Goal: Task Accomplishment & Management: Complete application form

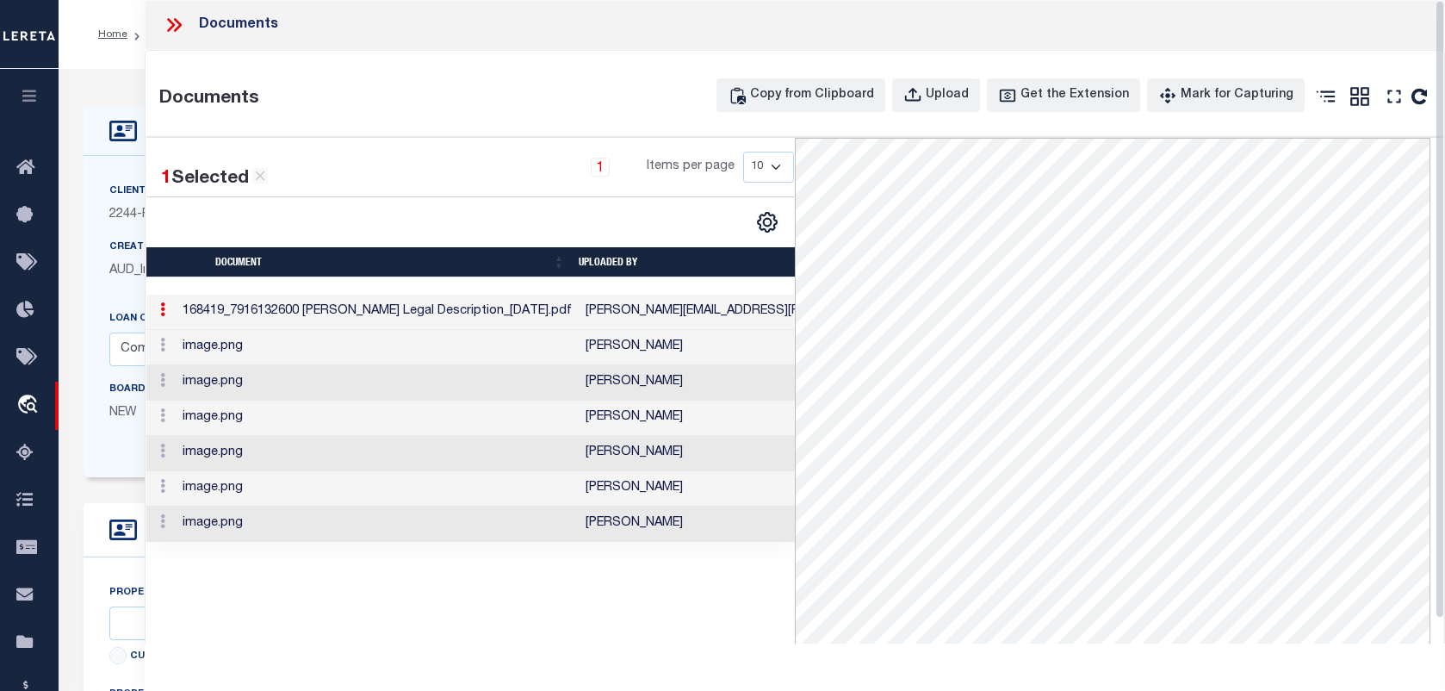
select select "33561"
select select "7651"
select select "10"
select select "NonEscrow"
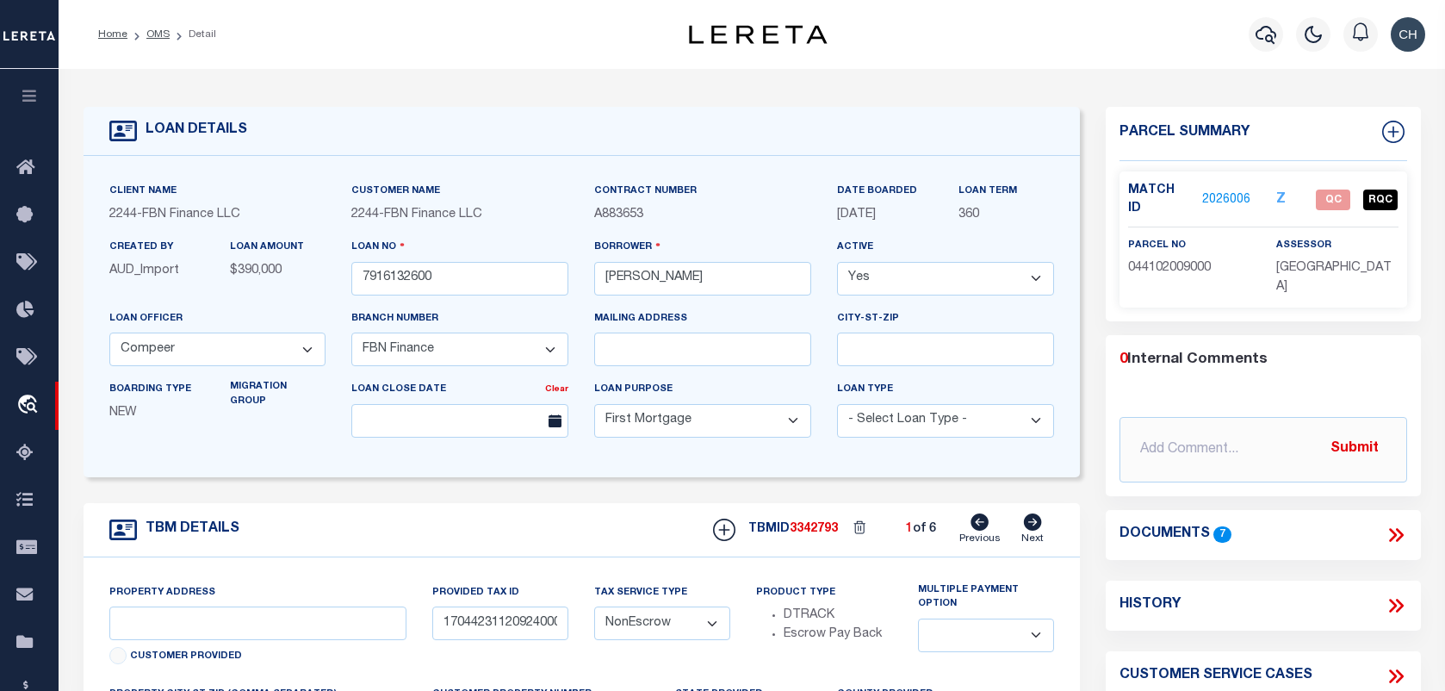
select select "200"
select select "33561"
select select "7651"
select select "10"
select select "NonEscrow"
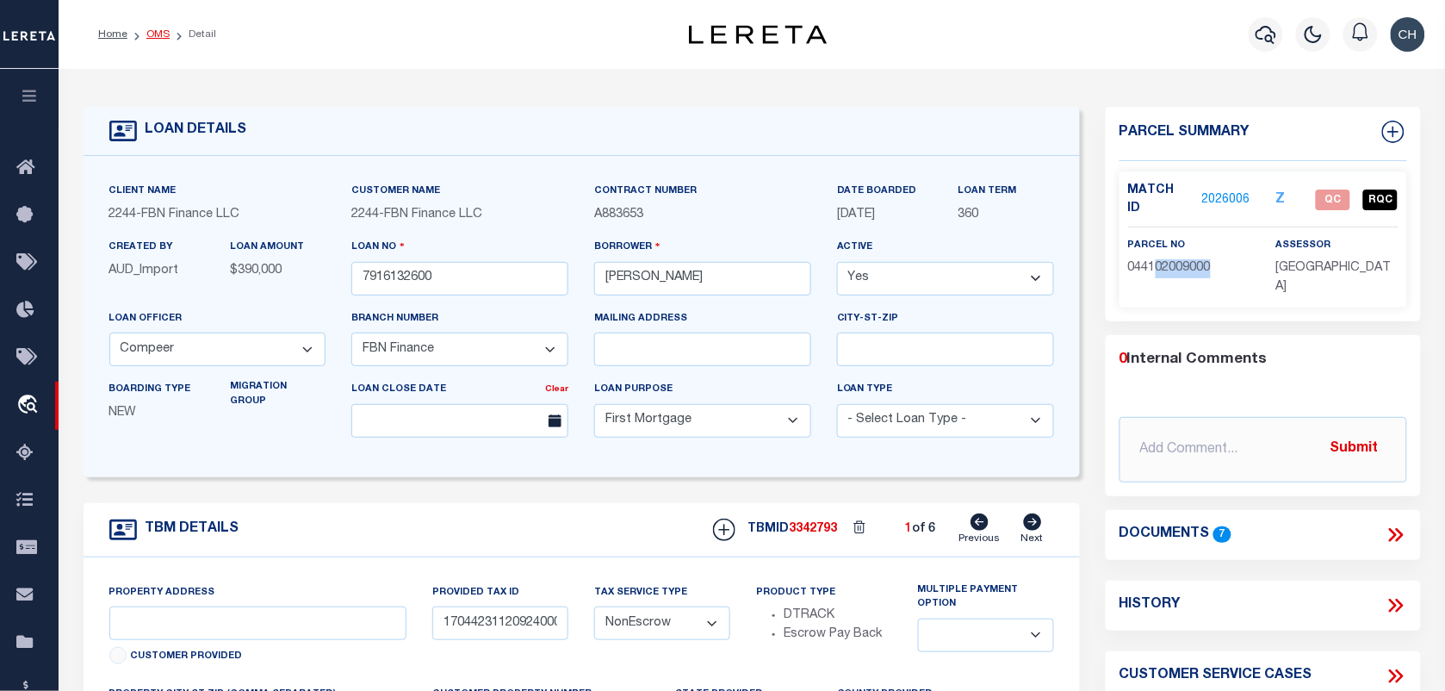
click at [159, 32] on link "OMS" at bounding box center [157, 34] width 23 height 10
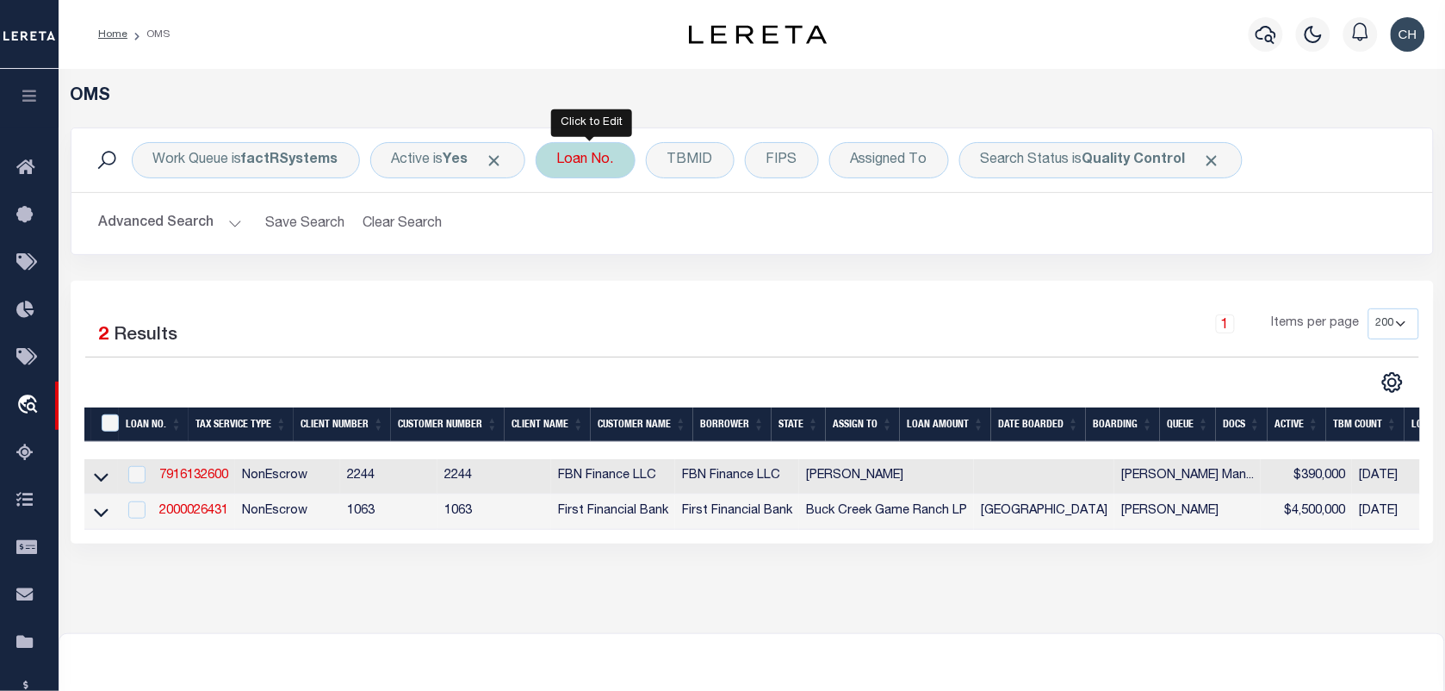
click at [611, 156] on div "Loan No." at bounding box center [586, 160] width 100 height 36
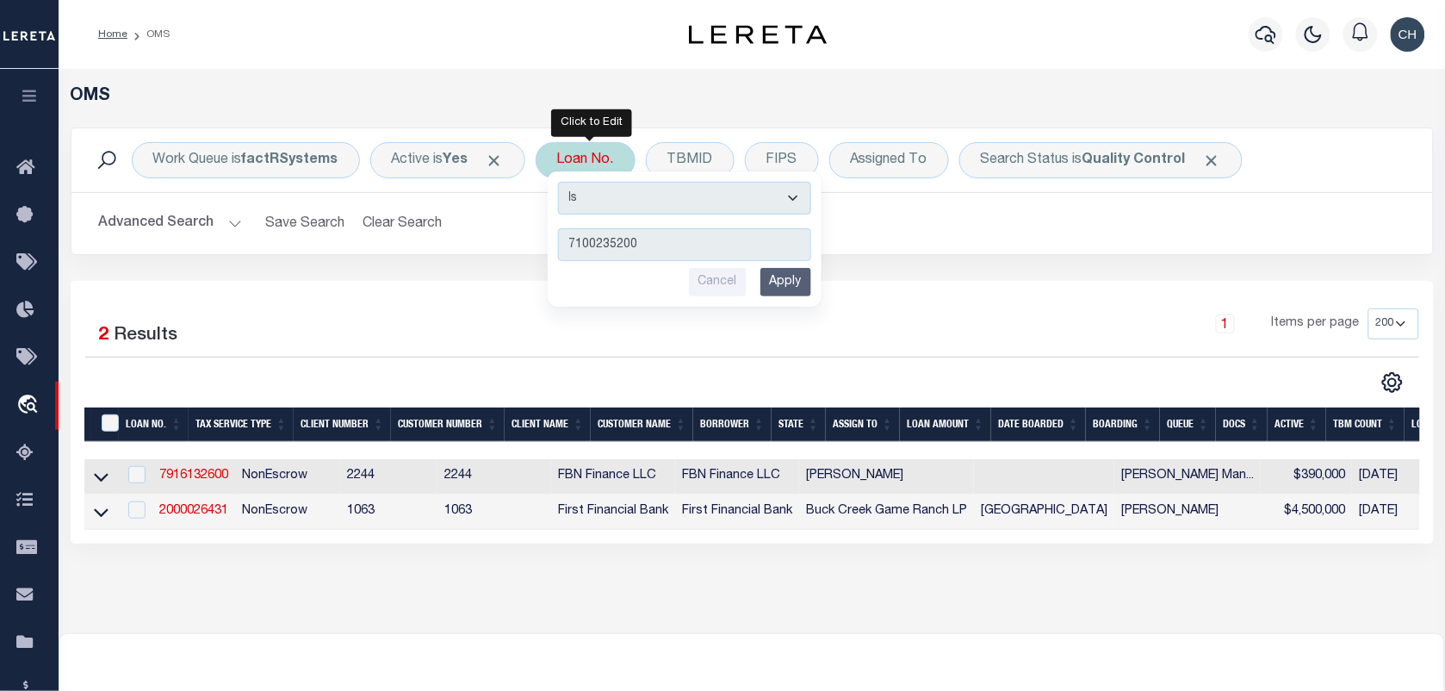
type input "7100235200"
click at [788, 276] on input "Apply" at bounding box center [785, 282] width 51 height 28
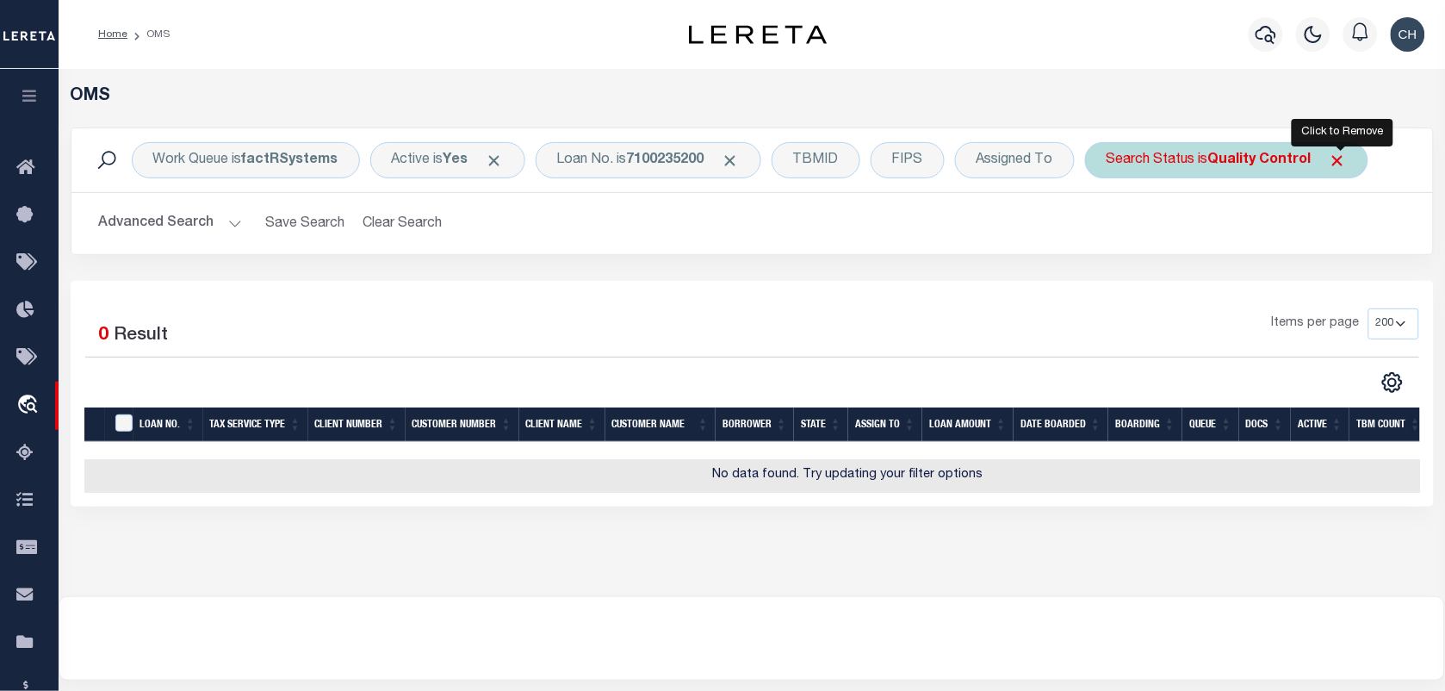
click at [1336, 164] on span "Click to Remove" at bounding box center [1338, 161] width 18 height 18
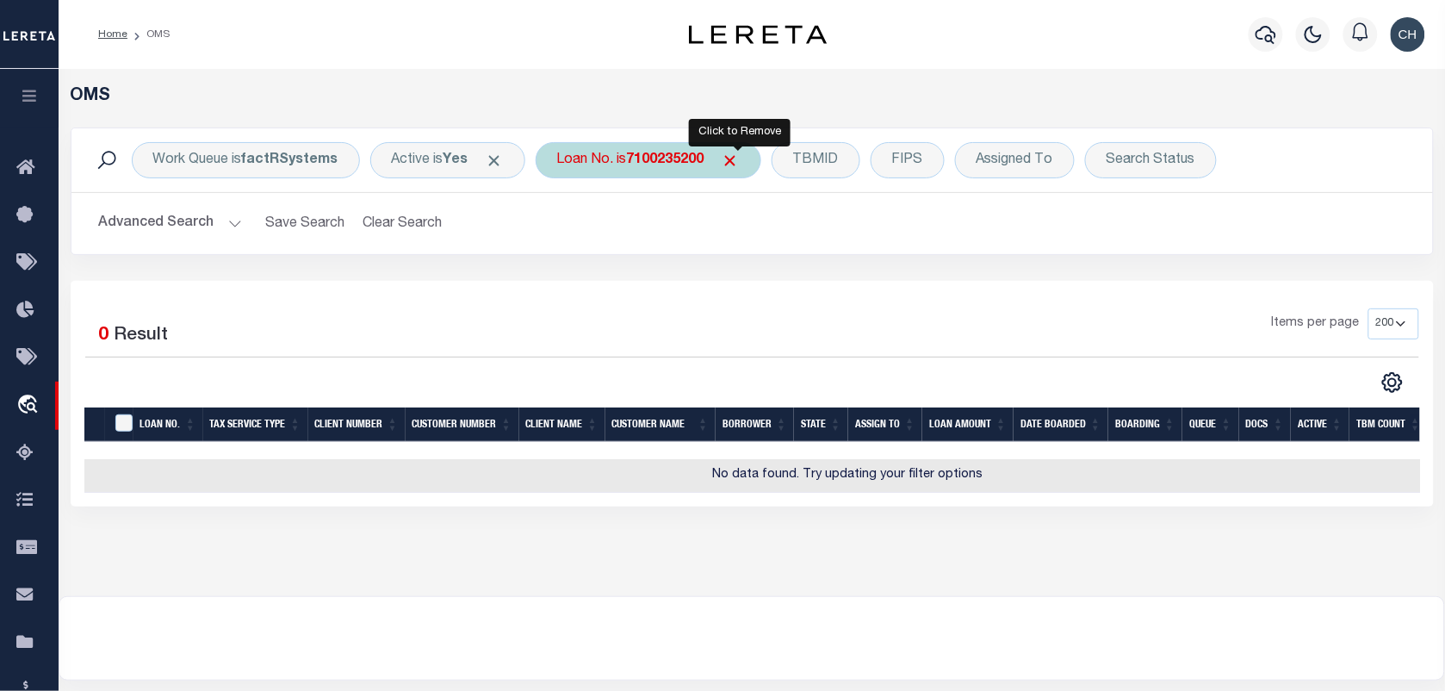
click at [738, 159] on span "Click to Remove" at bounding box center [731, 161] width 18 height 18
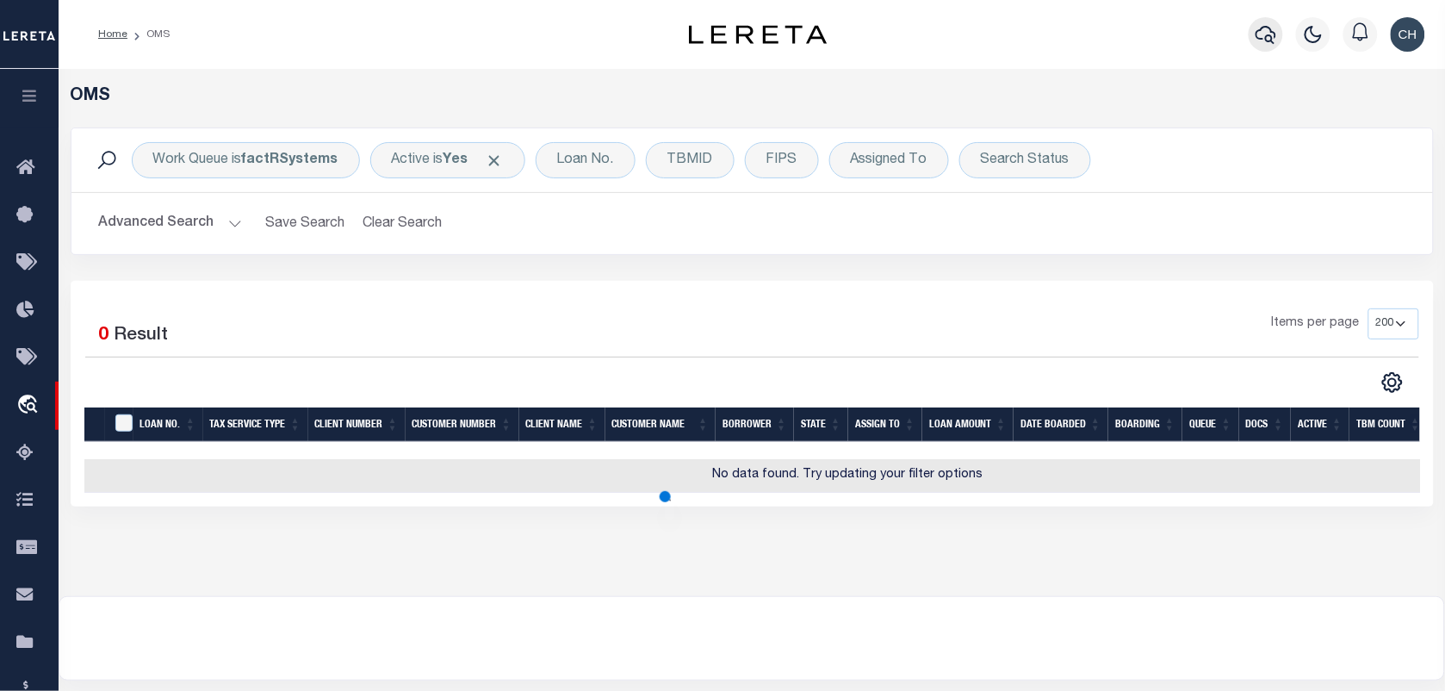
click at [1253, 30] on button "button" at bounding box center [1265, 34] width 34 height 34
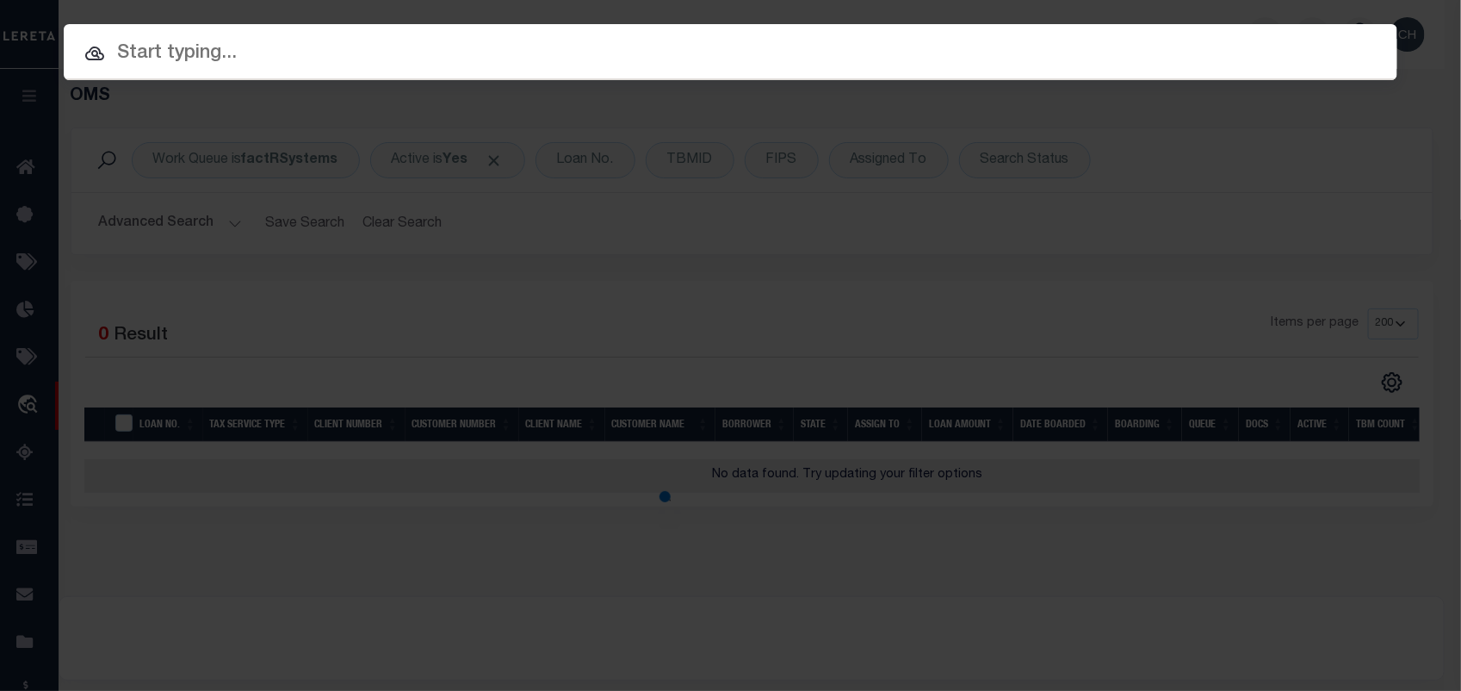
paste input "7100235200"
type input "7100235200"
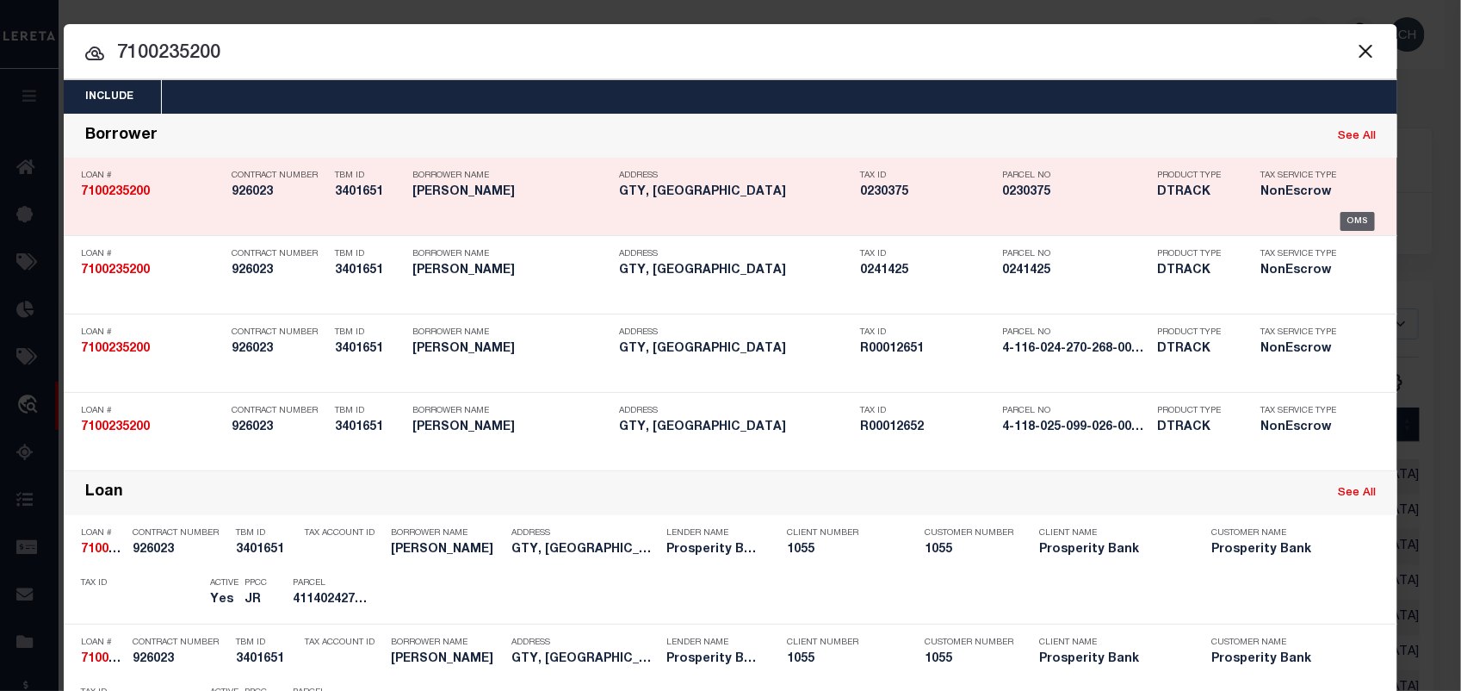
click at [1354, 220] on div "OMS" at bounding box center [1358, 221] width 35 height 19
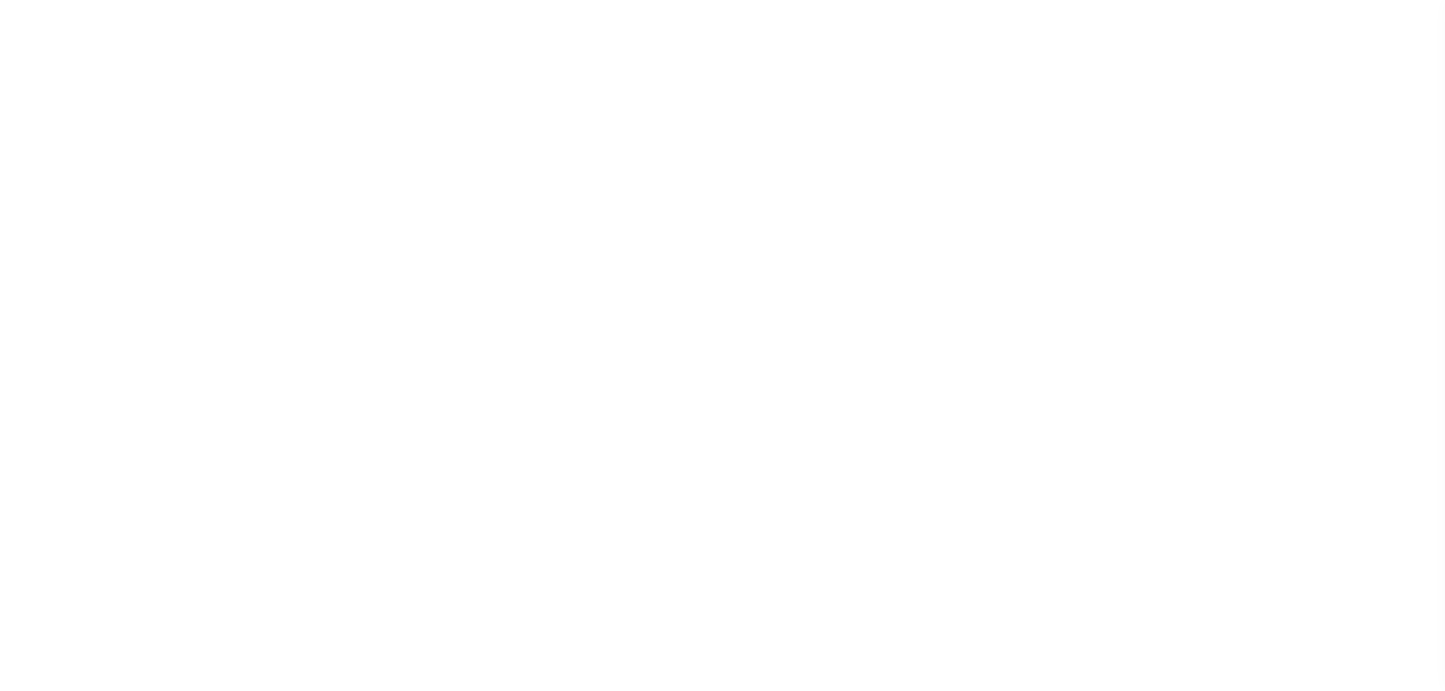
select select "NonEscrow"
select select "119919"
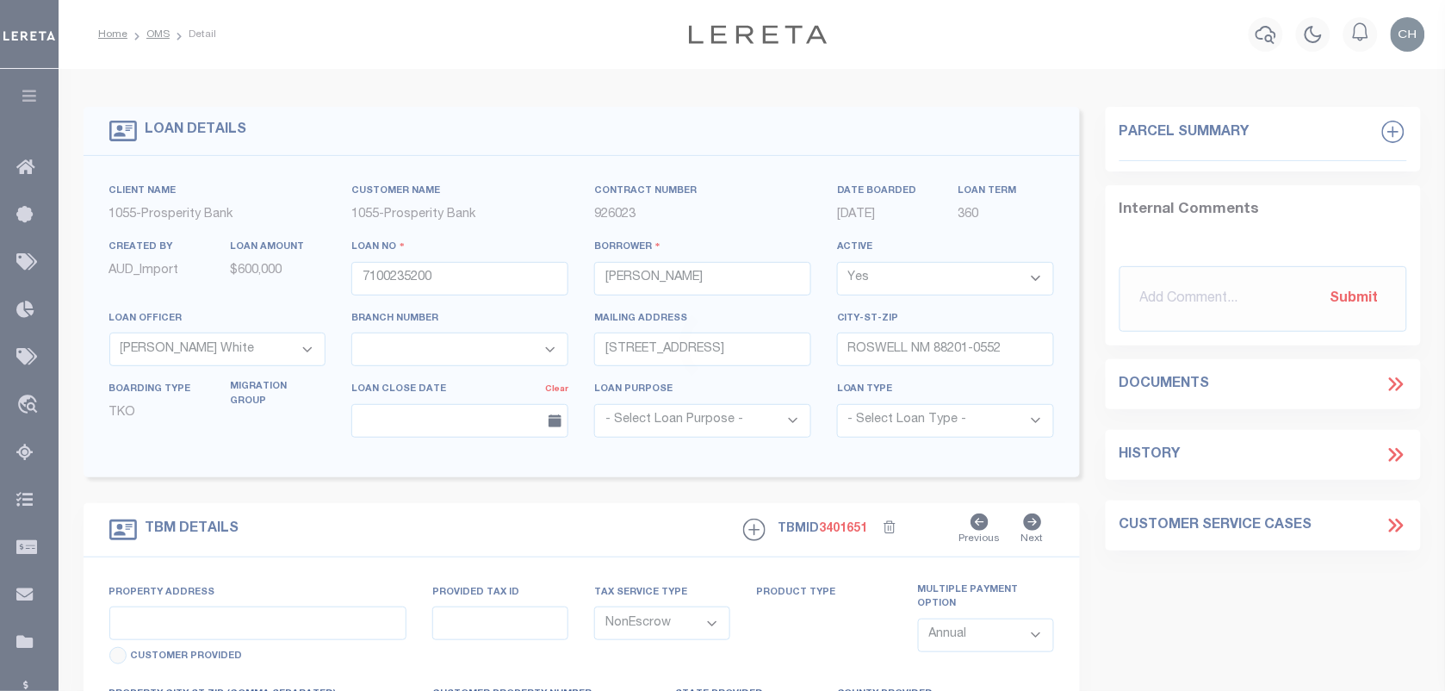
select select "14726"
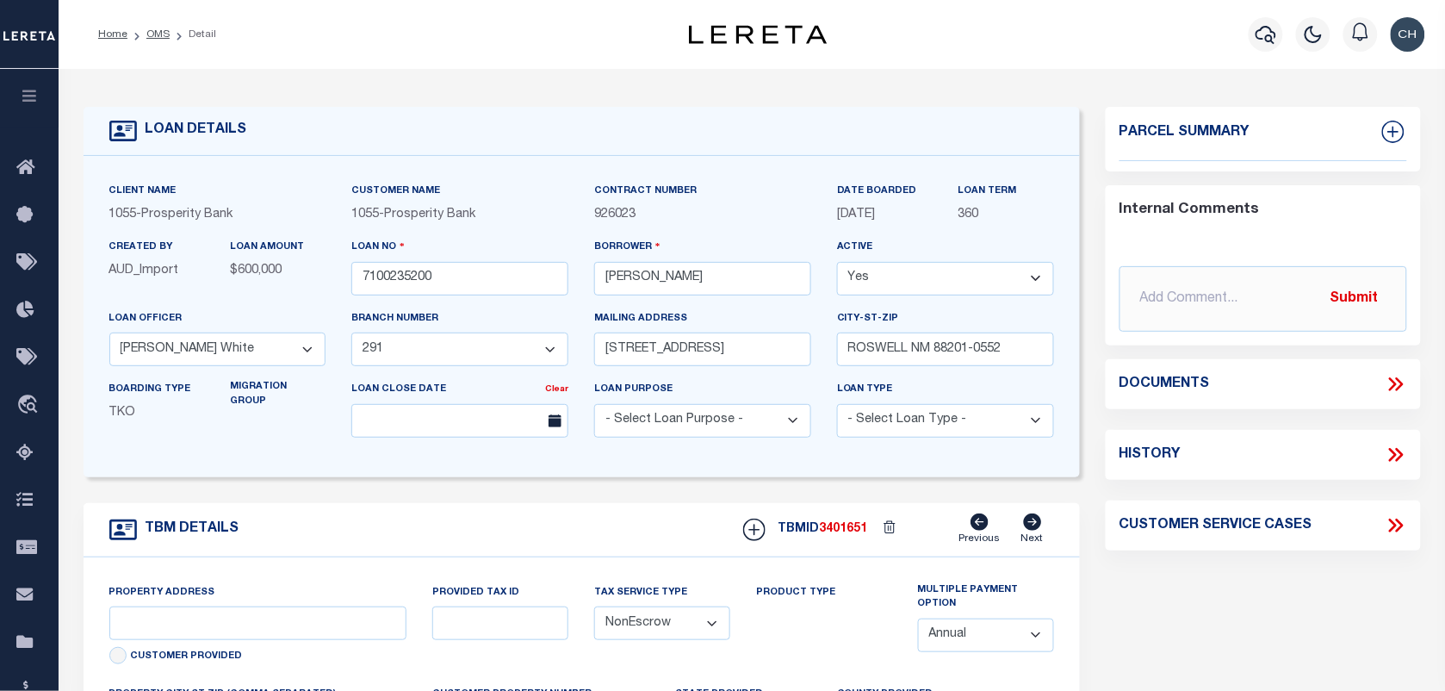
type input "GTY, [GEOGRAPHIC_DATA]"
type input "NM"
type textarea "FLDT 19565.11 ACRES OF RANCHLAND IN [GEOGRAPHIC_DATA]/LINCOLN GTY [GEOGRAPHIC_D…"
select select
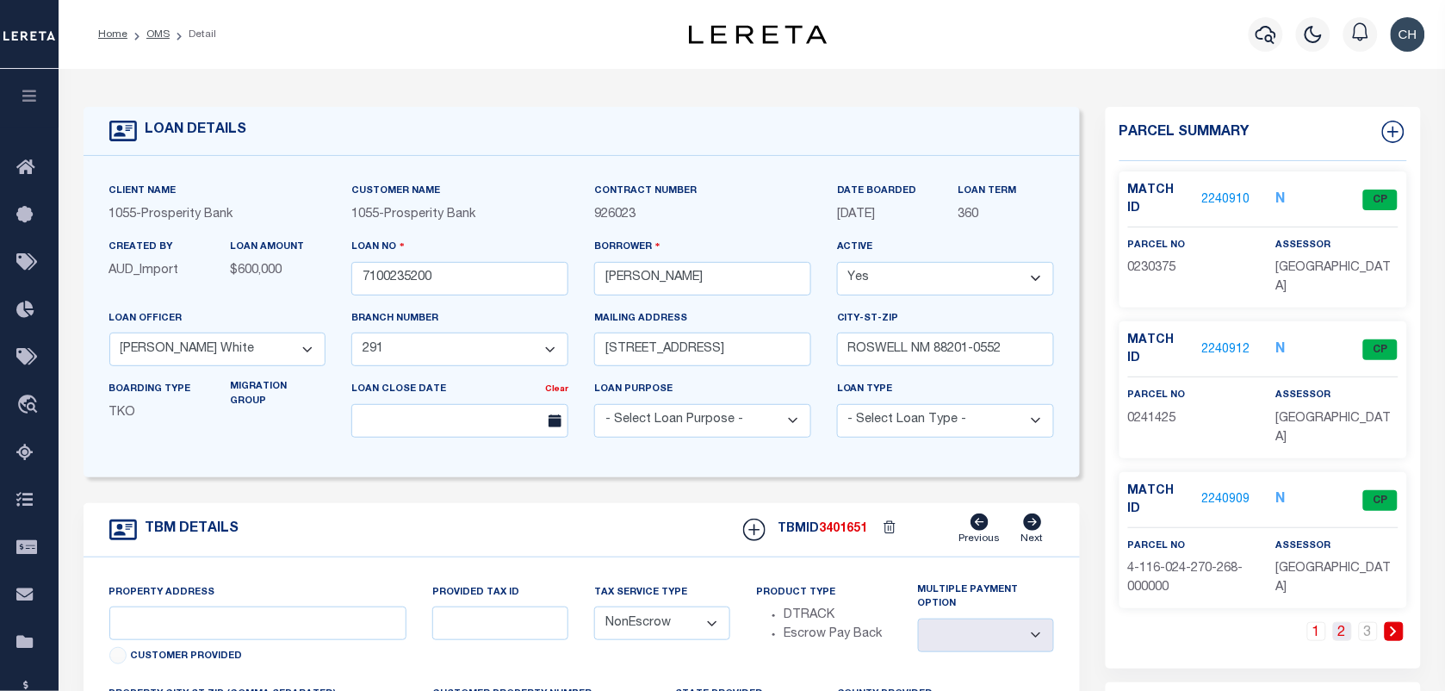
click at [1347, 622] on link "2" at bounding box center [1342, 631] width 19 height 19
click at [1366, 622] on link "3" at bounding box center [1368, 631] width 19 height 19
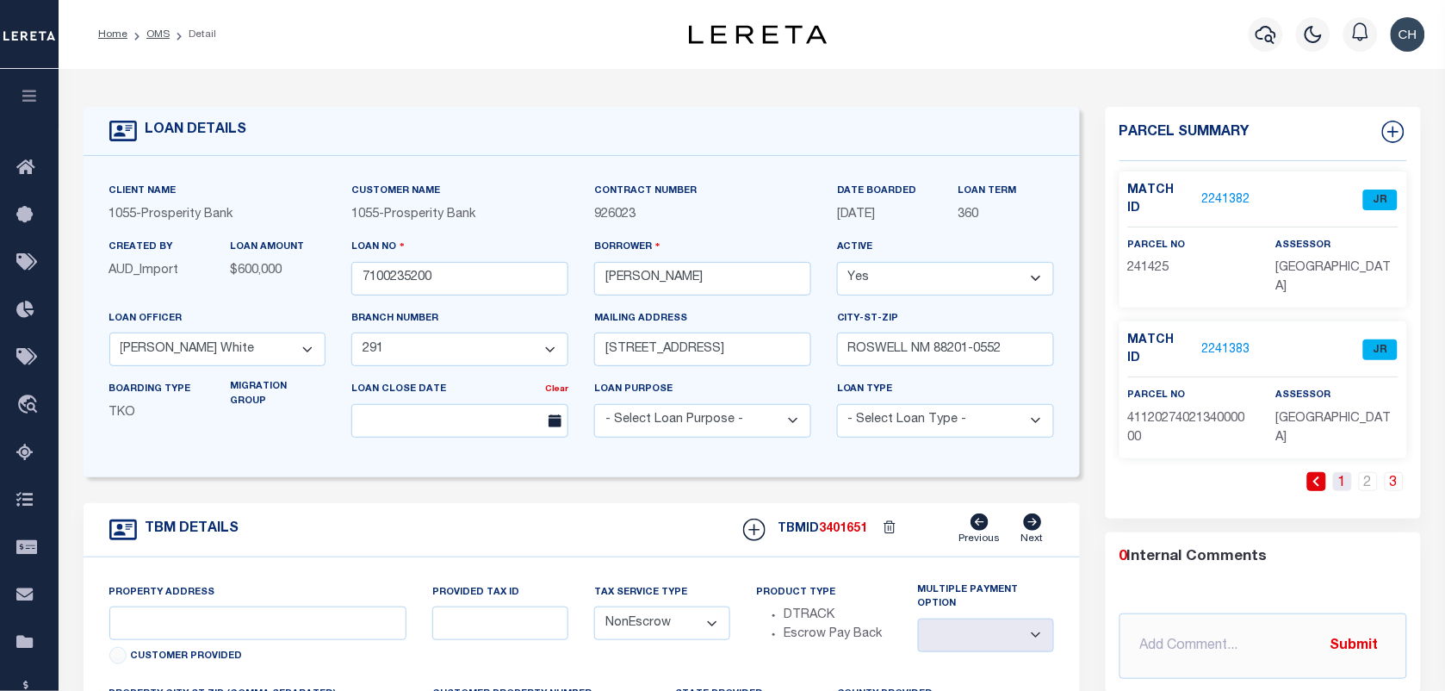
click at [1339, 472] on link "1" at bounding box center [1342, 481] width 19 height 19
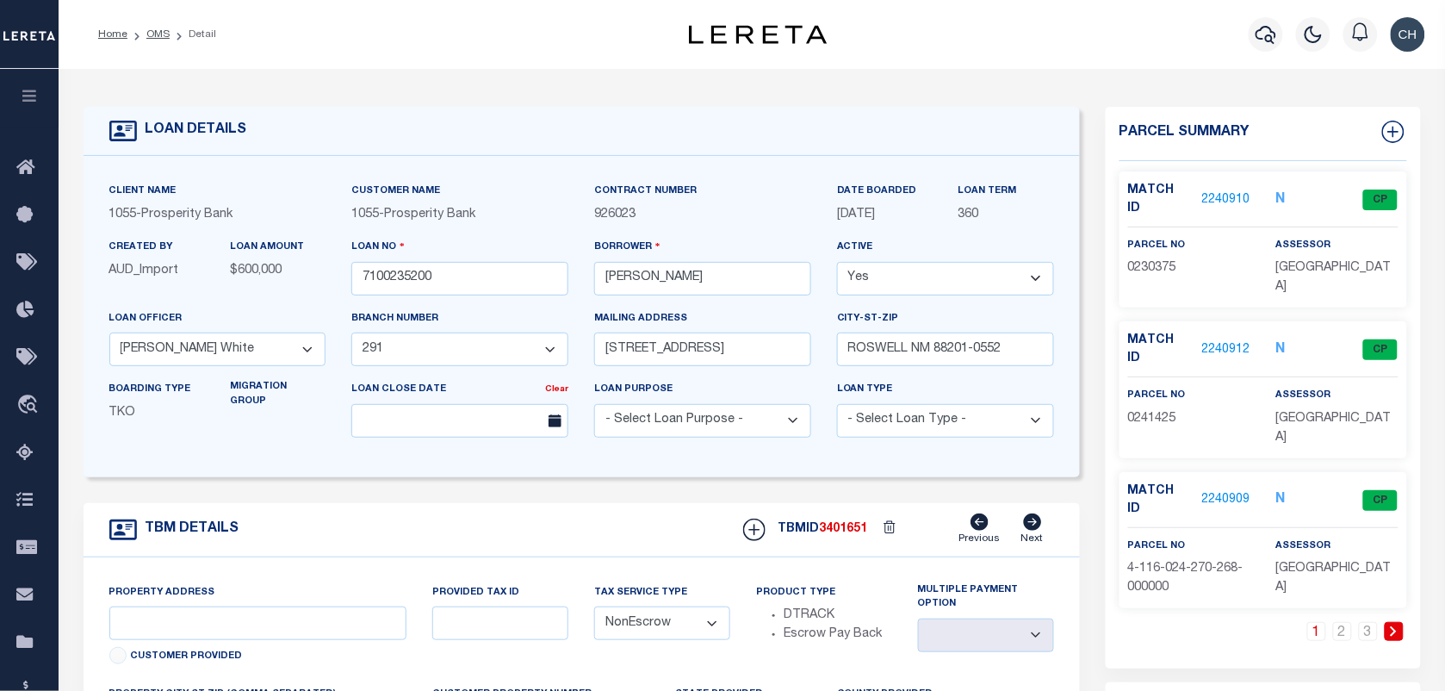
click at [1230, 341] on link "2240912" at bounding box center [1226, 350] width 48 height 18
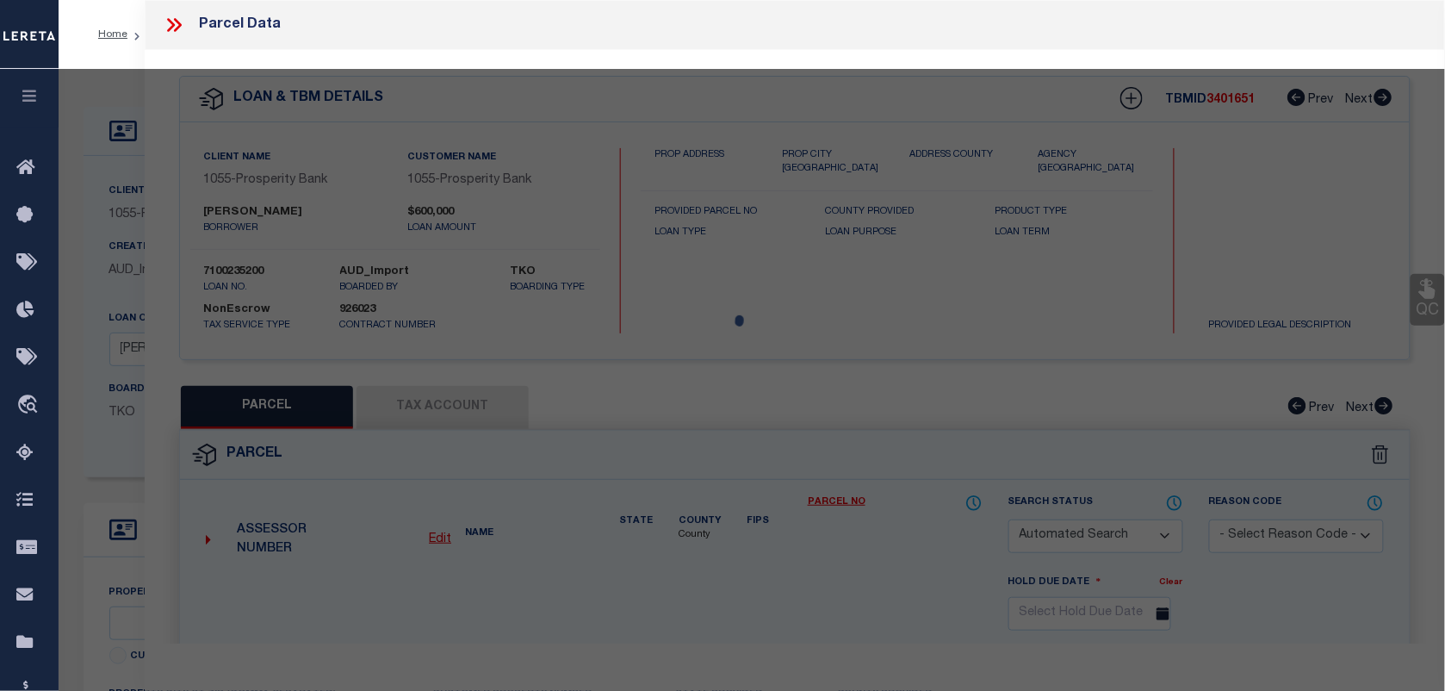
checkbox input "false"
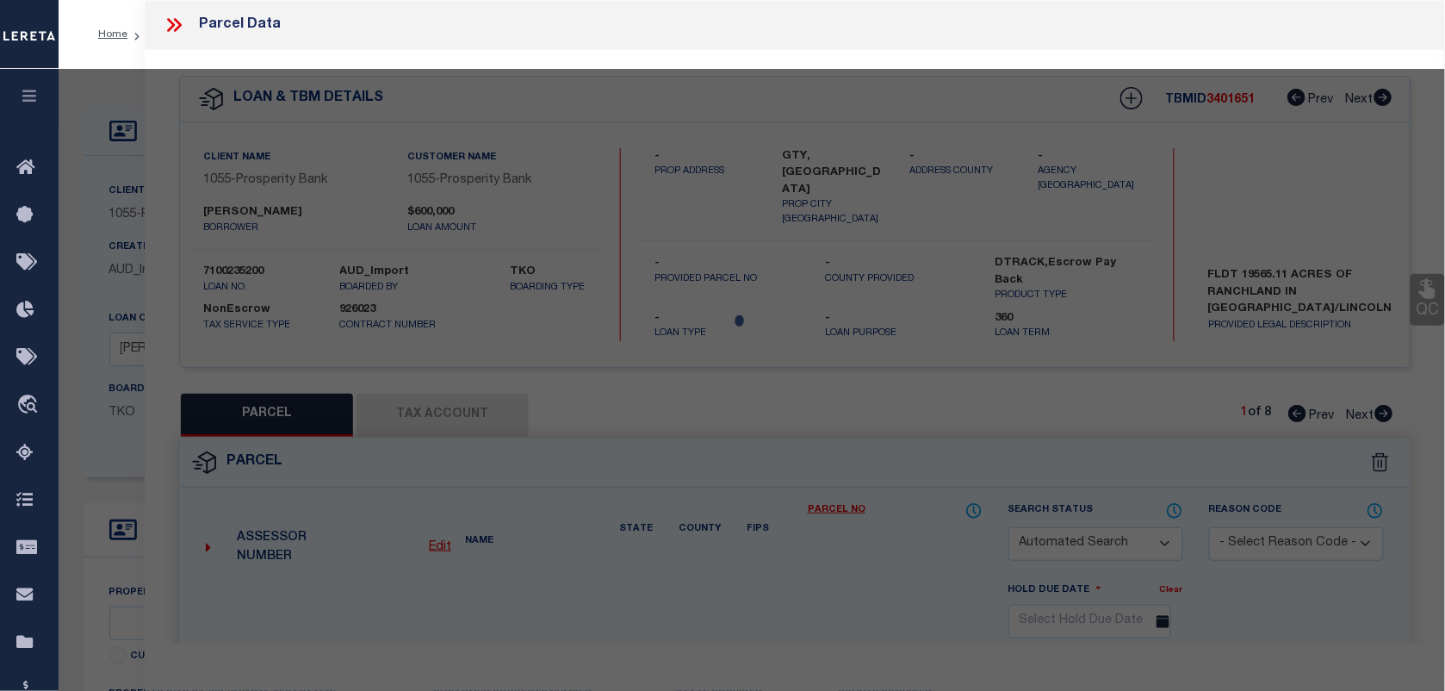
select select "CP"
type input "MAKOSHIKA BREAKS RANCH, INC"
select select "AGW"
select select
type input "GTY, NM"
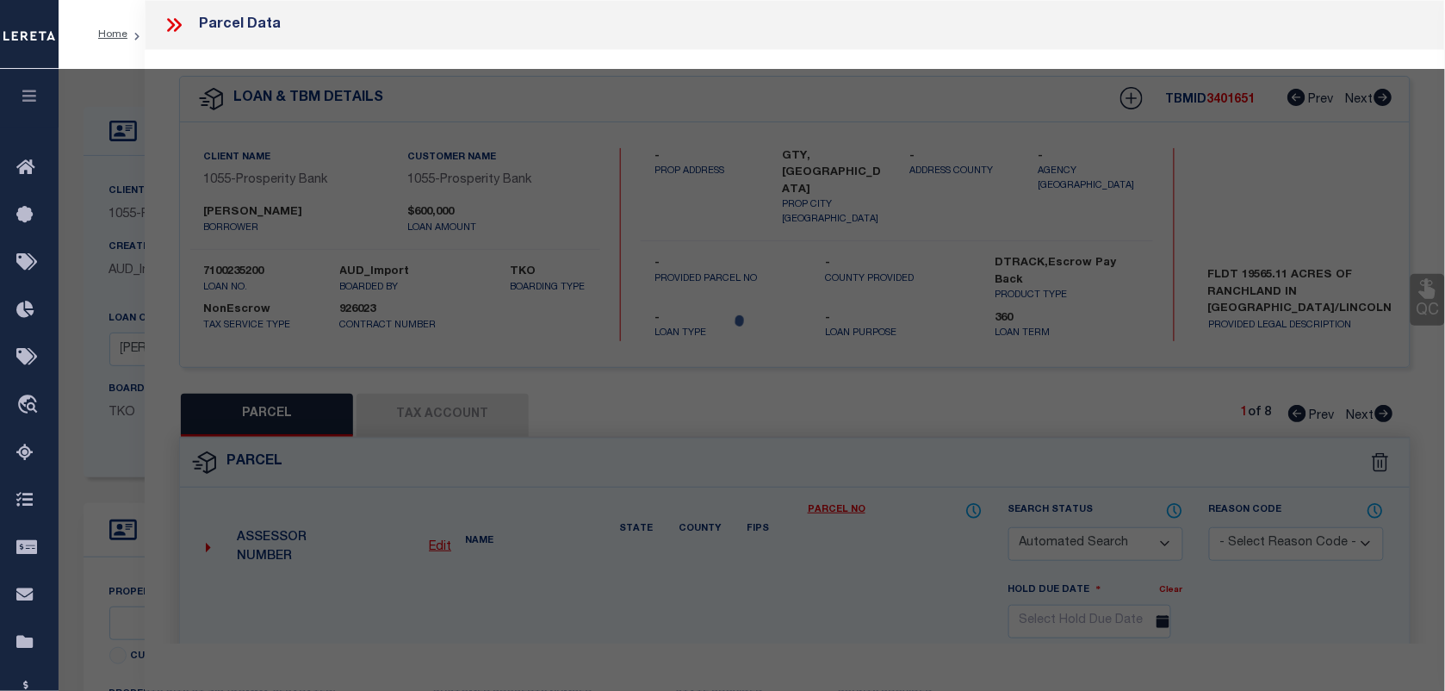
type textarea "SW4NW4,W2SW4,SE4SW4,"
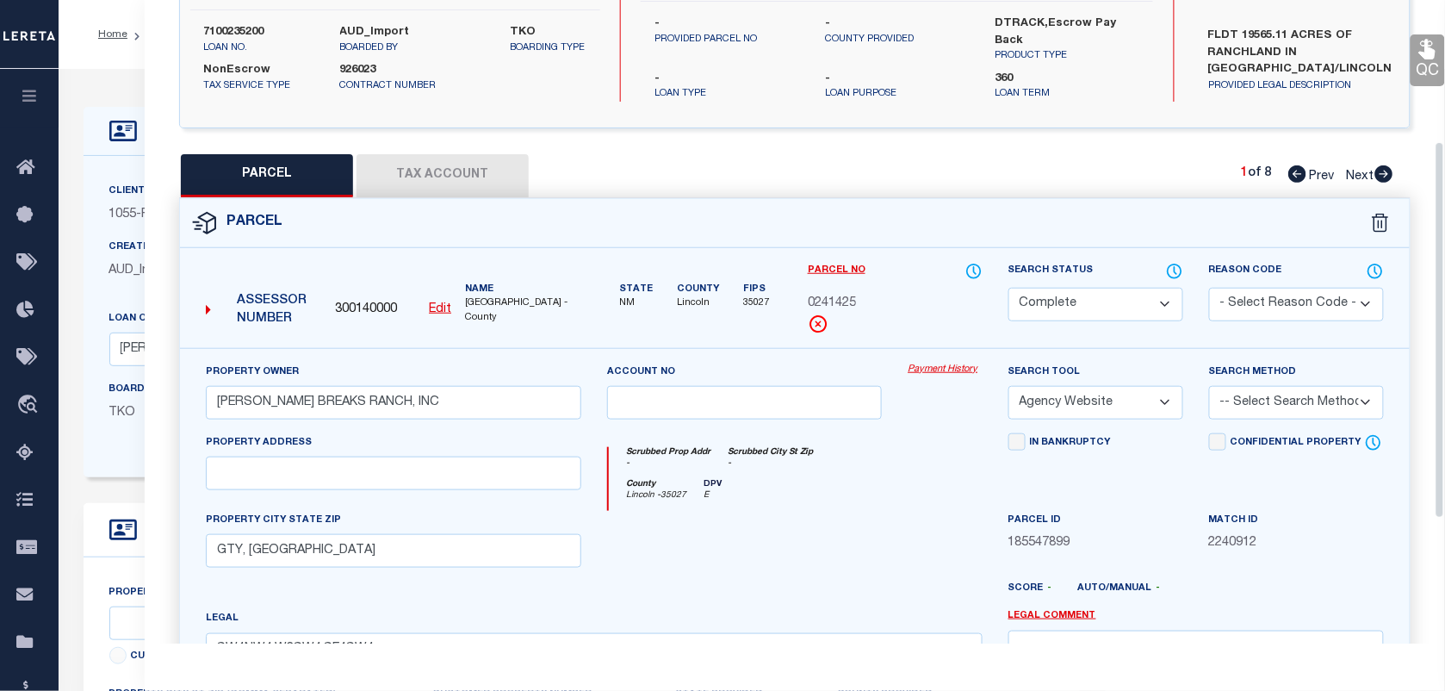
scroll to position [238, 0]
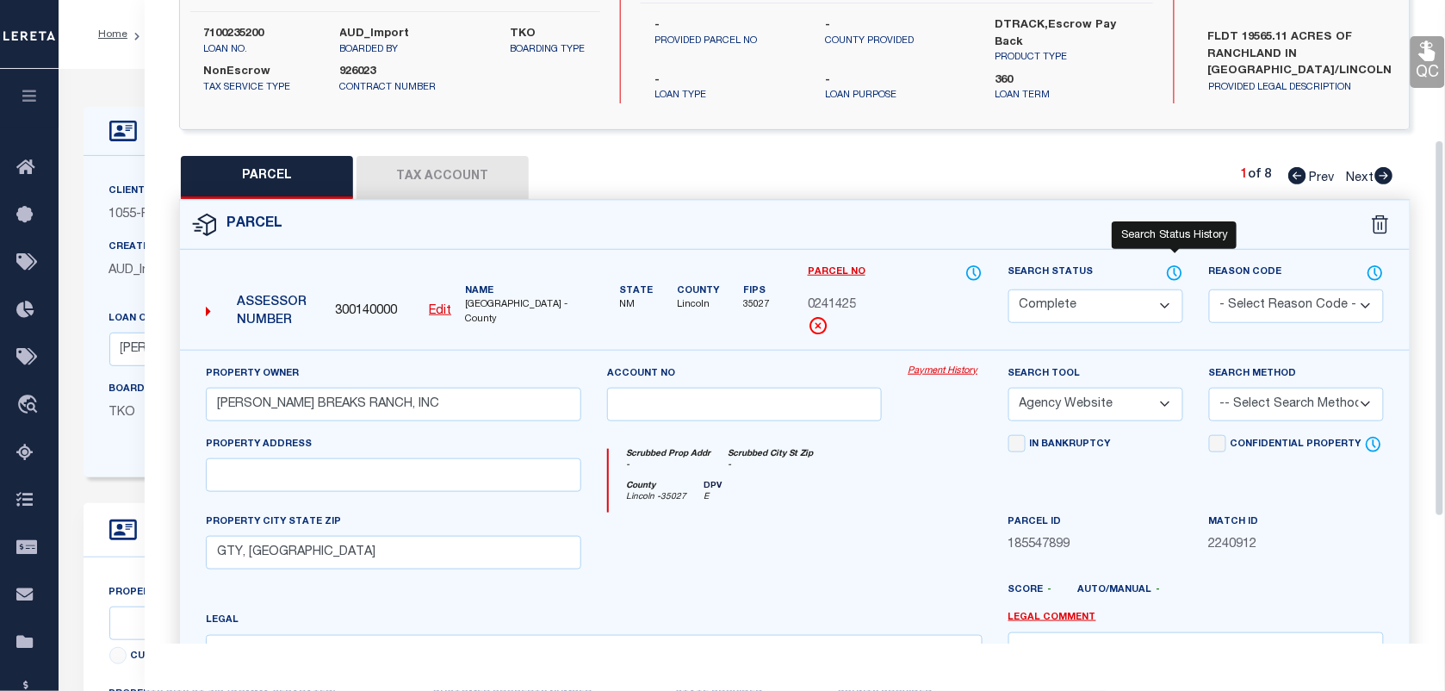
click at [1172, 271] on icon at bounding box center [1174, 272] width 17 height 19
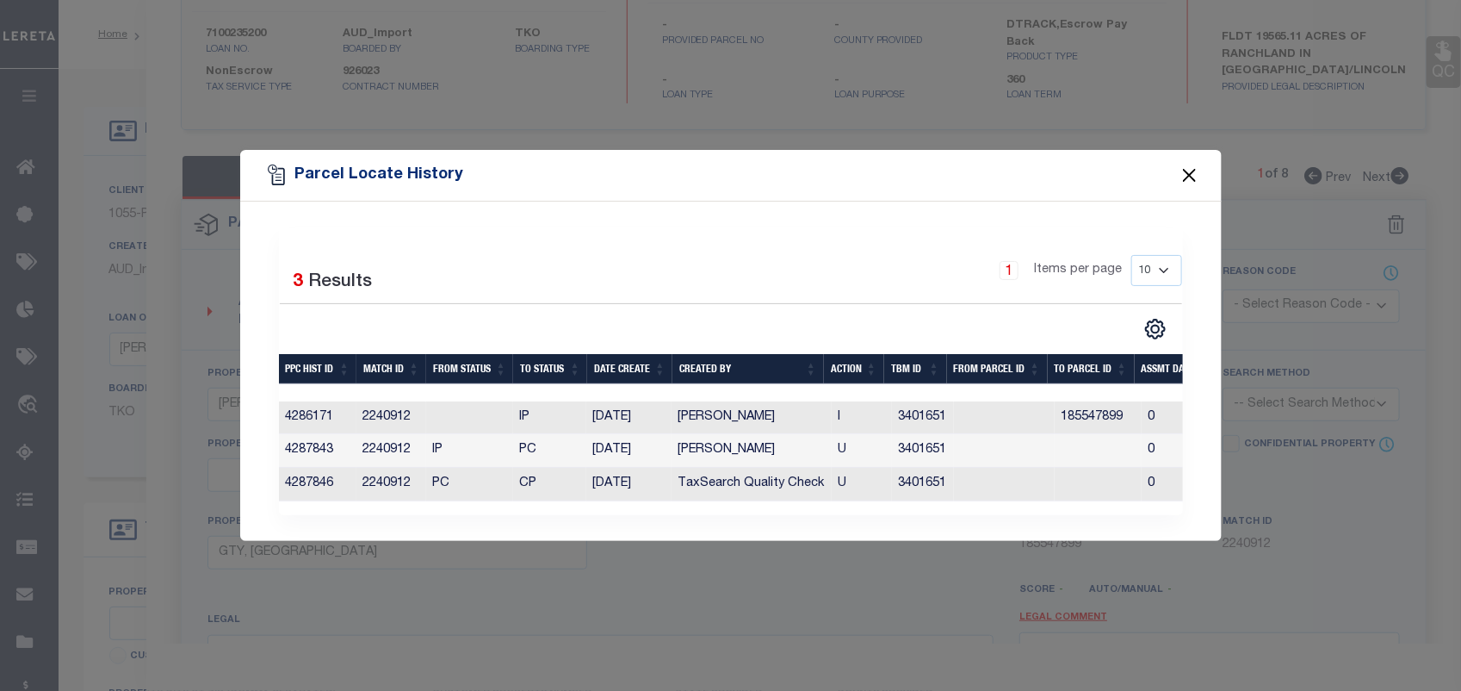
click at [1193, 169] on button "Close" at bounding box center [1189, 175] width 22 height 22
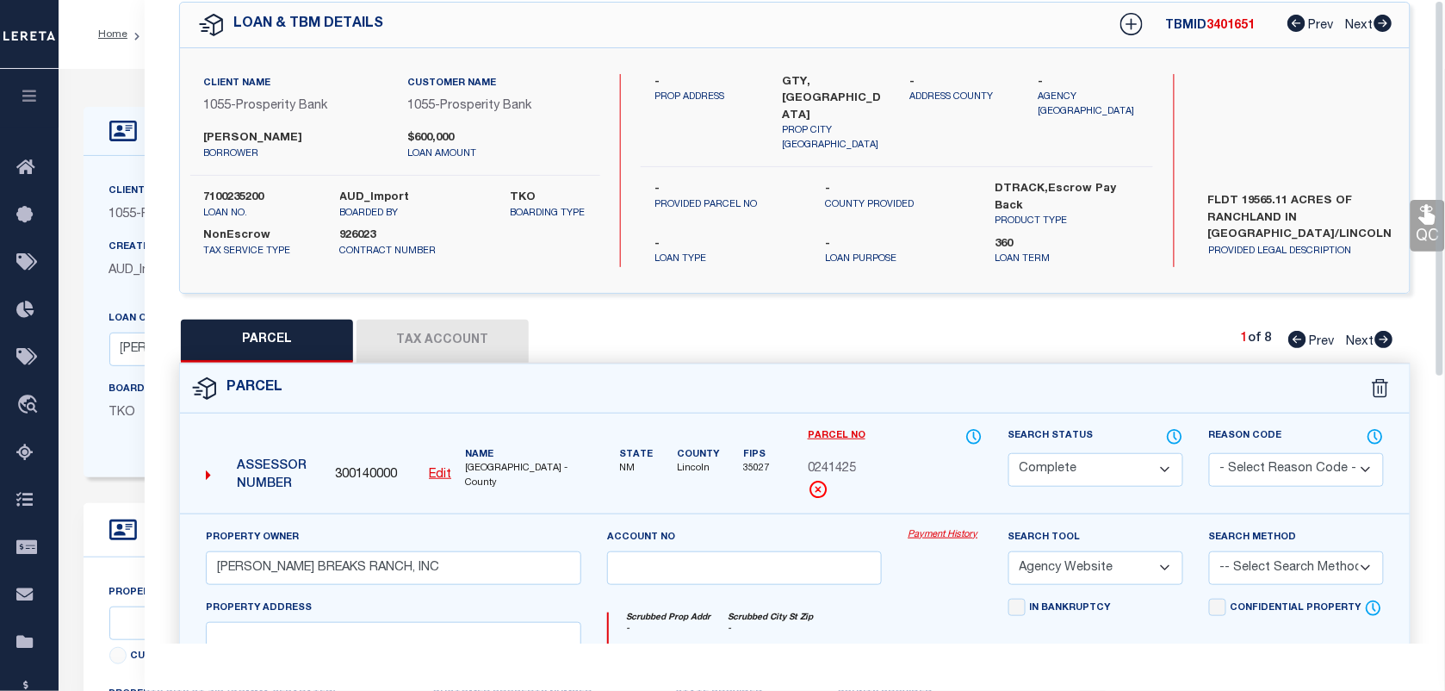
scroll to position [0, 0]
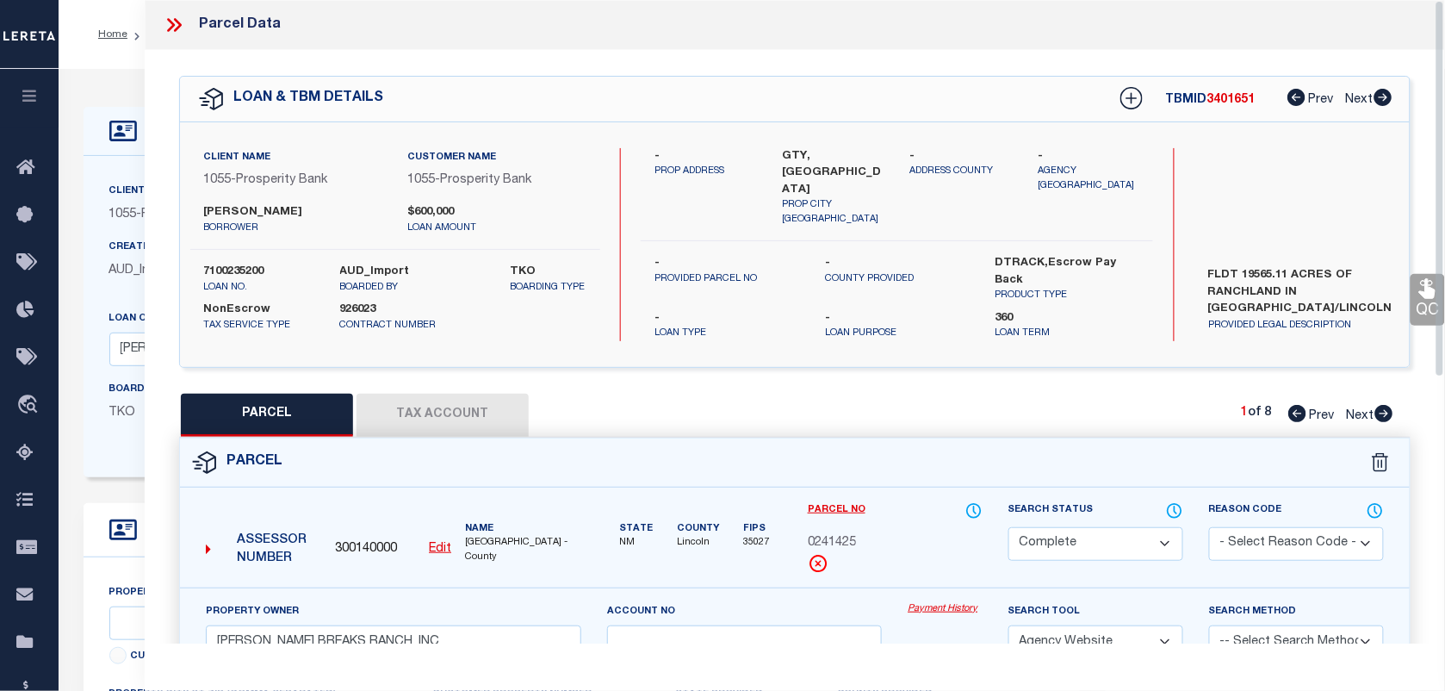
click at [172, 26] on icon at bounding box center [171, 25] width 8 height 14
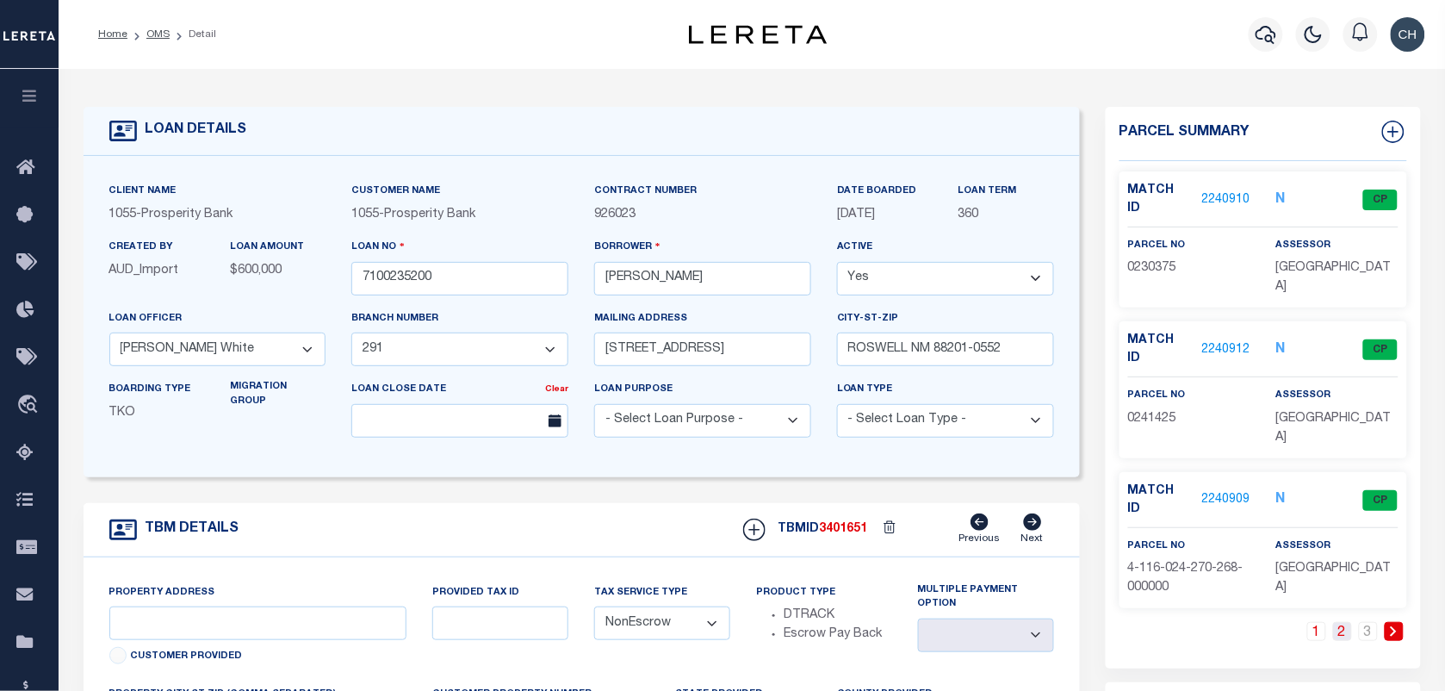
click at [1344, 622] on link "2" at bounding box center [1342, 631] width 19 height 19
click at [1365, 622] on link "3" at bounding box center [1368, 631] width 19 height 19
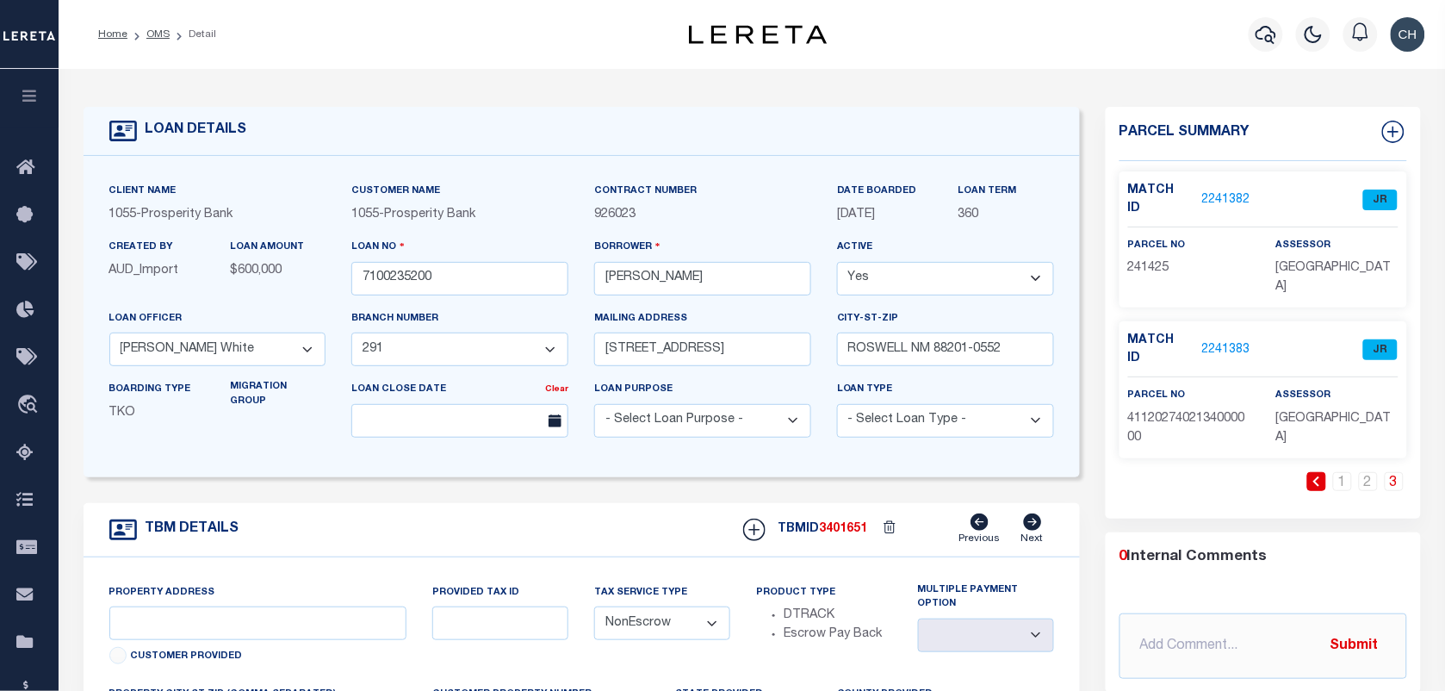
click at [1202, 191] on link "2241382" at bounding box center [1226, 200] width 48 height 18
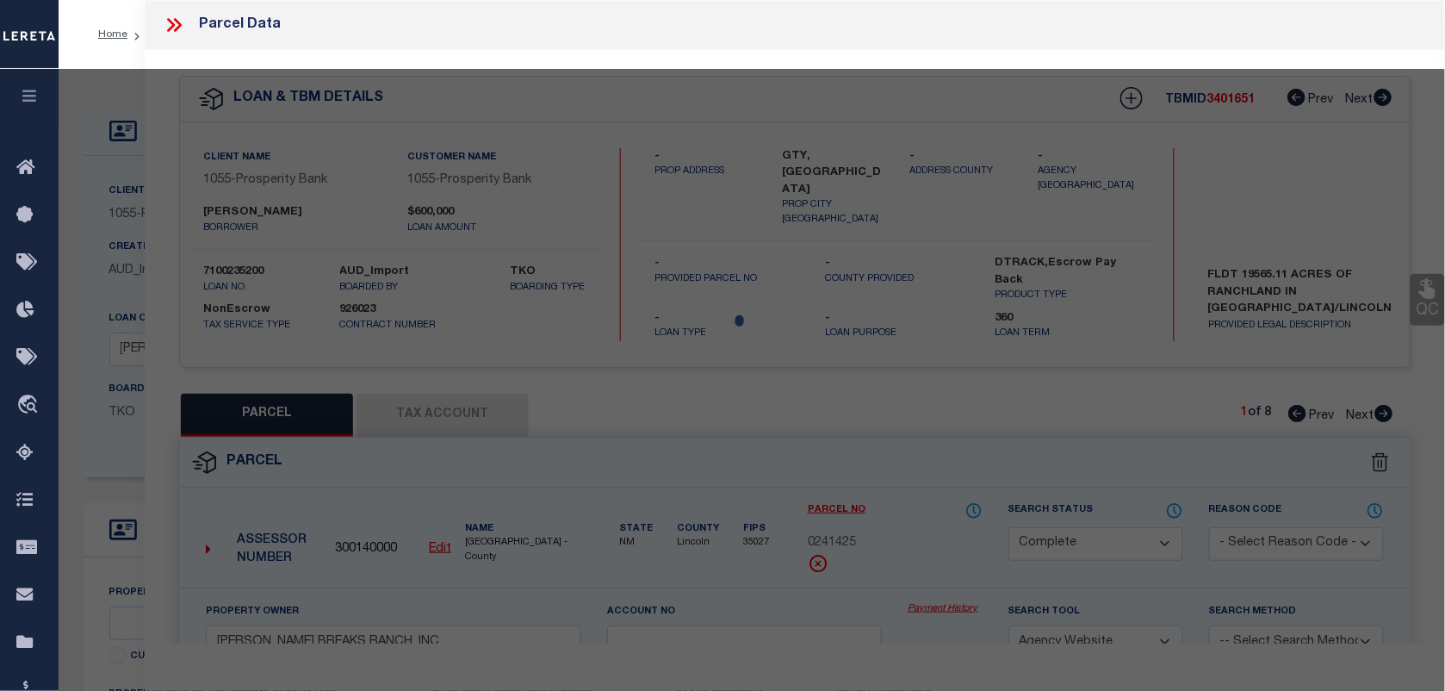
select select "AS"
select select
checkbox input "false"
select select "JR"
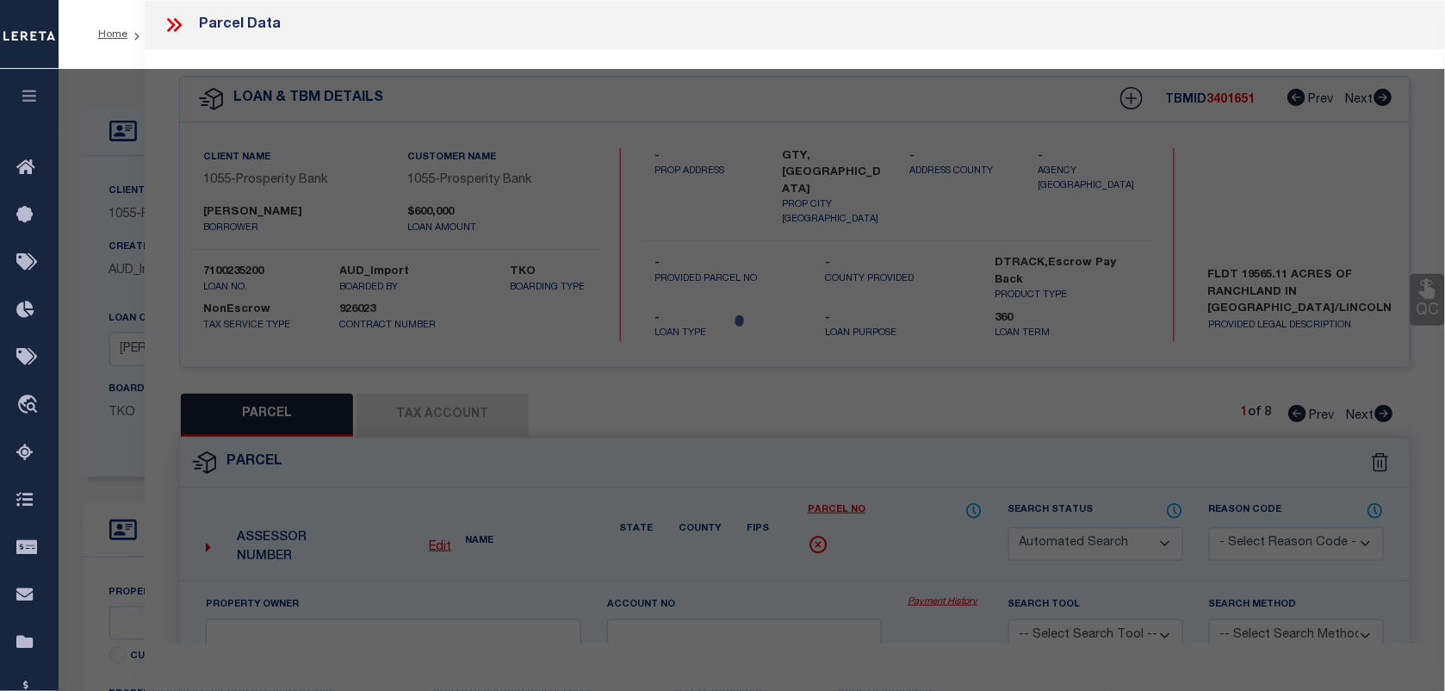
type input "MAKOSHIKA BREAKS RANCH, INC"
select select "AGW"
select select "LEG"
type input "GTY, NM"
type textarea "LOTS 1,2,3,4,S2N2,S2,"
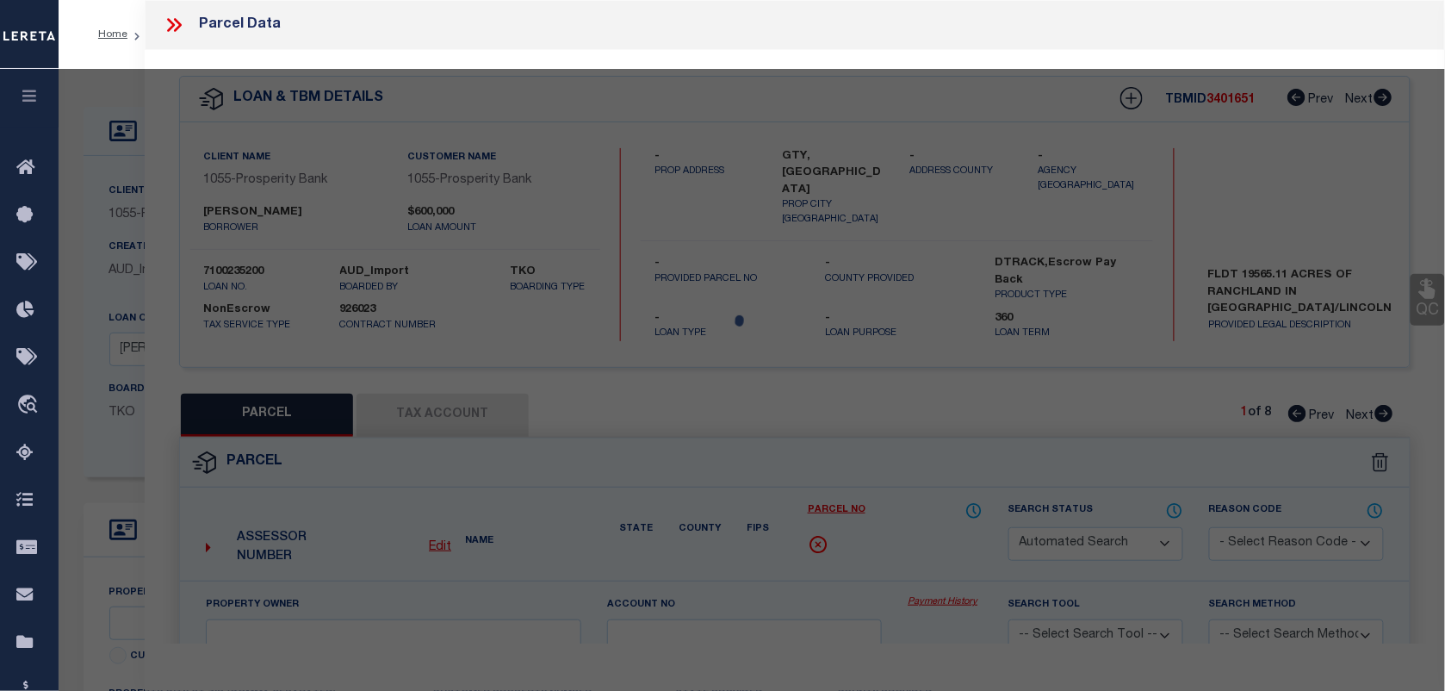
type textarea "The TaxID you entered already exists, tied to Parcel Number 0241425 and can not…"
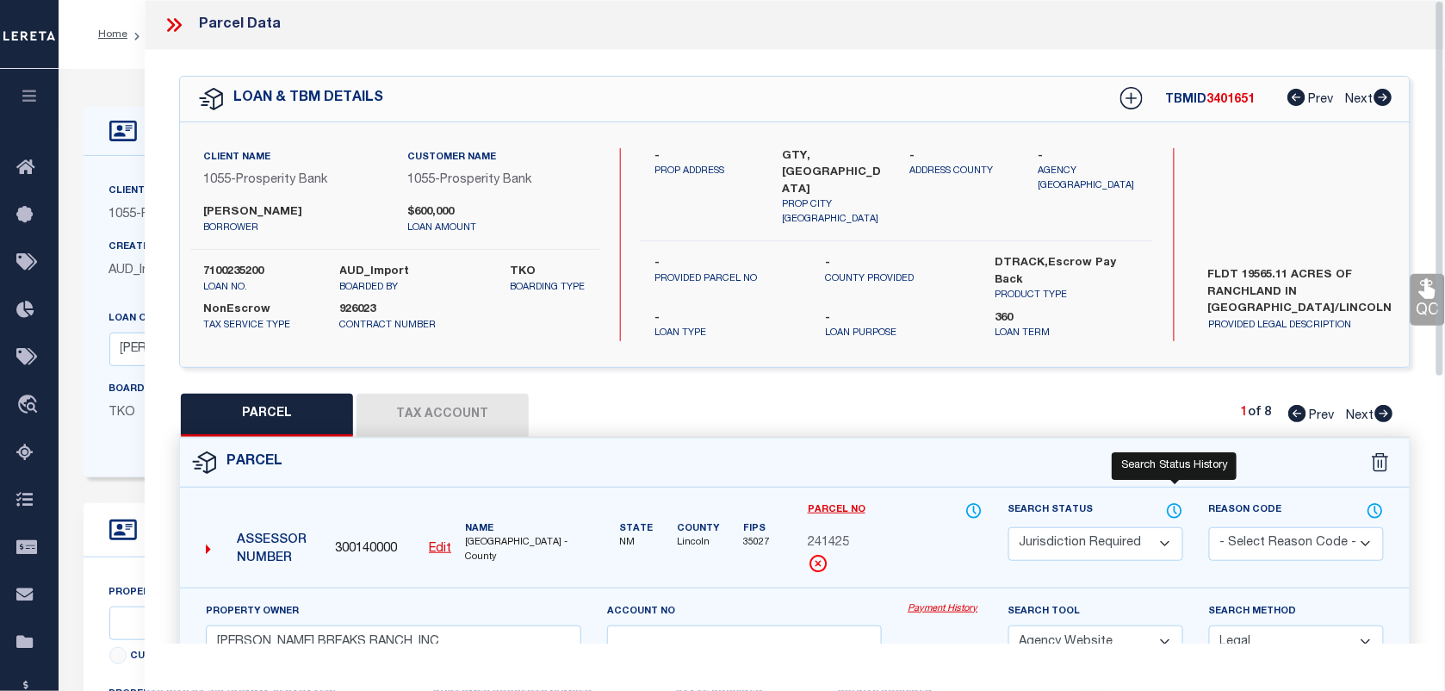
click at [1180, 501] on icon at bounding box center [1174, 510] width 17 height 19
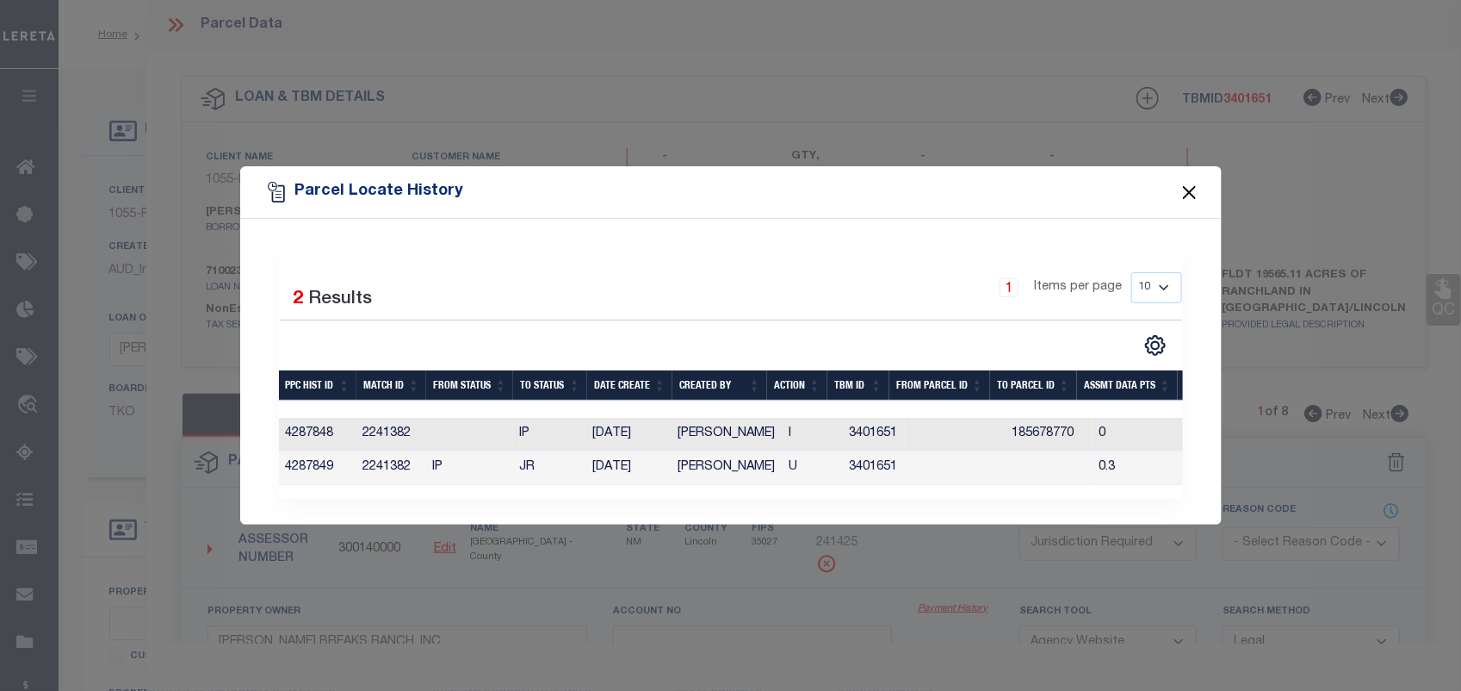
click at [1186, 190] on button "Close" at bounding box center [1189, 192] width 22 height 22
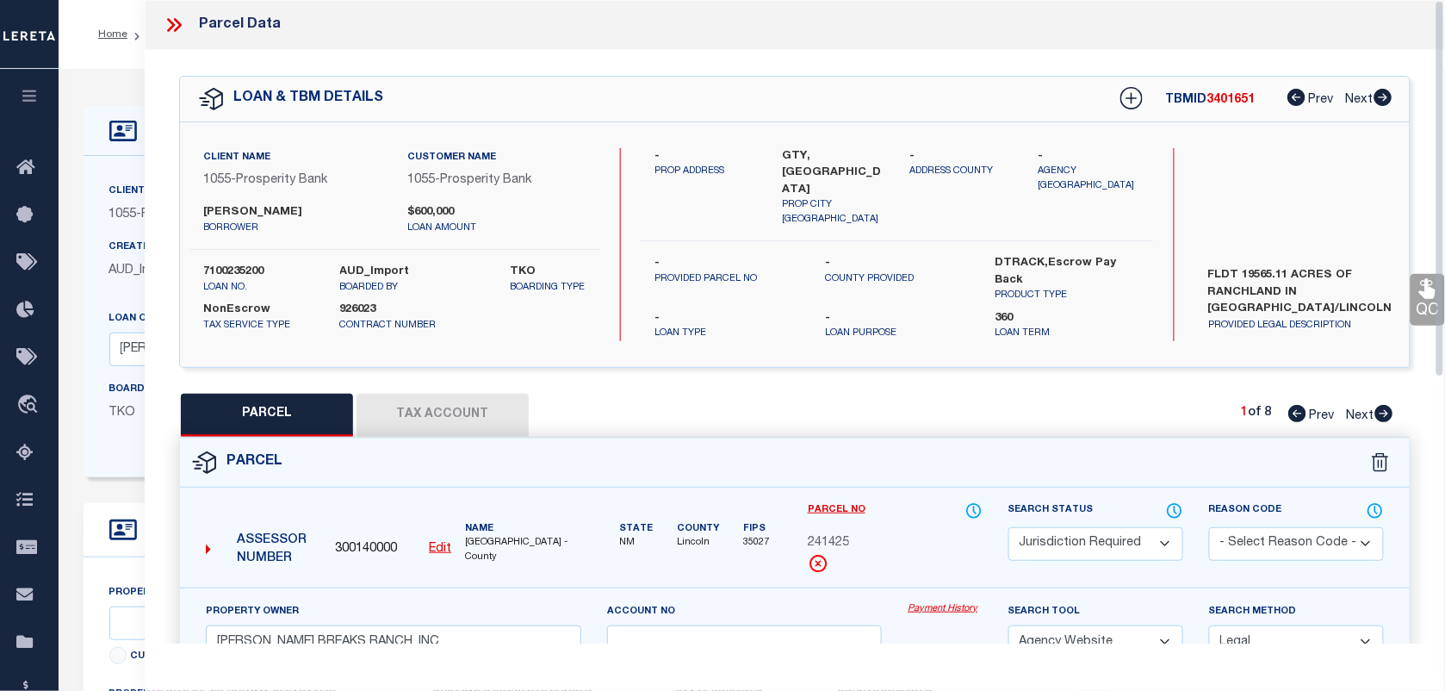
click at [187, 26] on div at bounding box center [181, 25] width 36 height 22
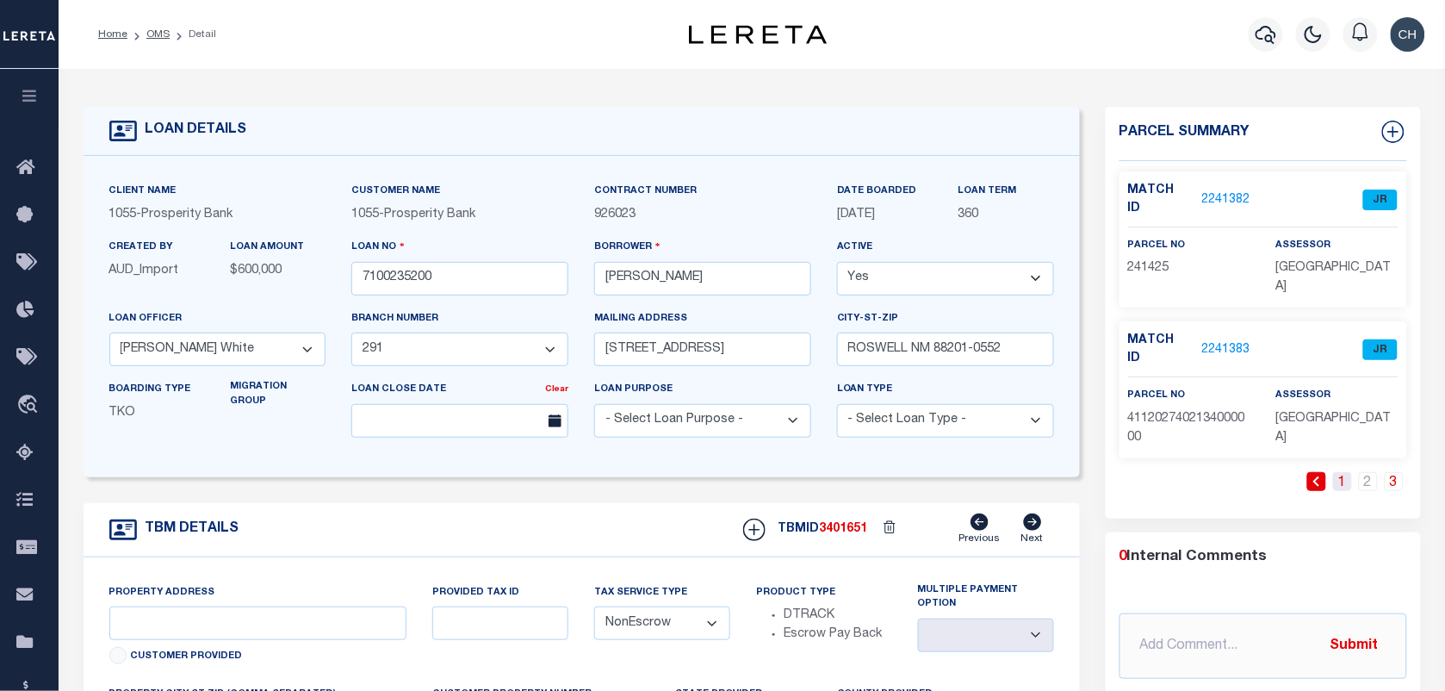
click at [1341, 472] on link "1" at bounding box center [1342, 481] width 19 height 19
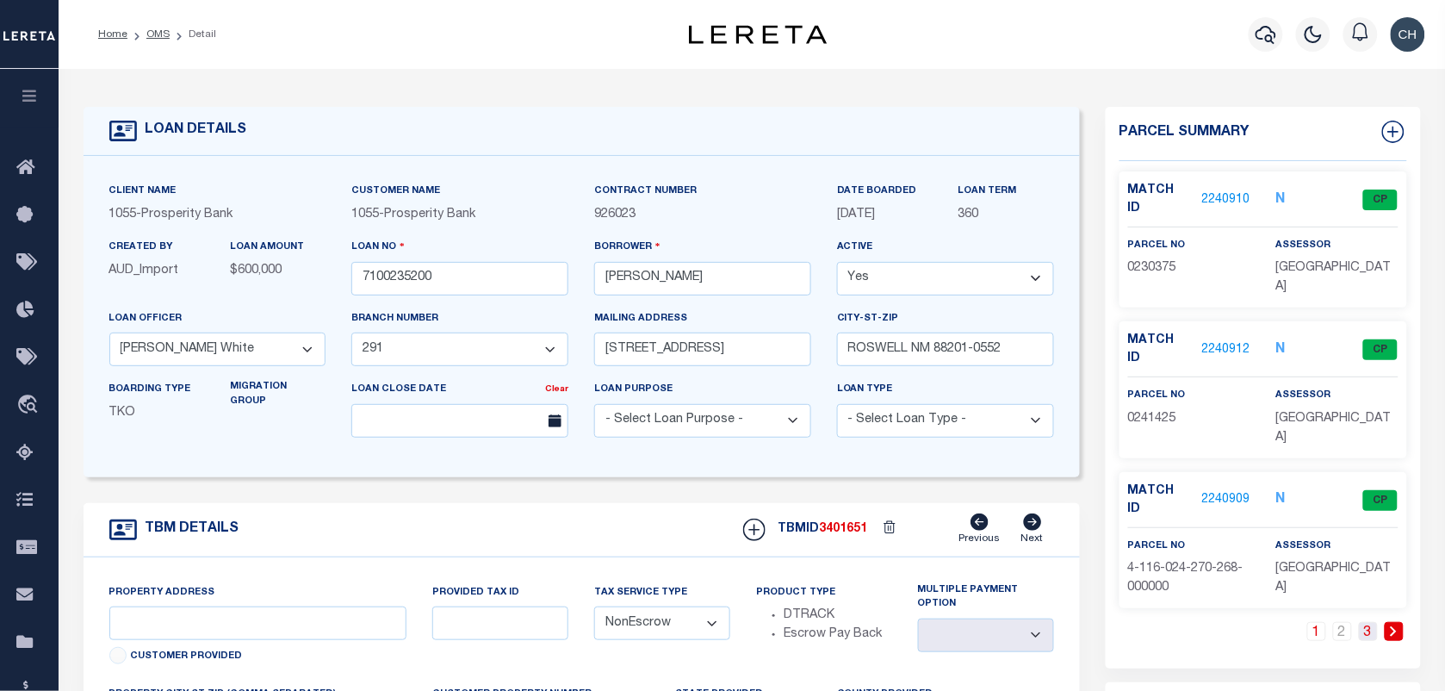
click at [1361, 622] on link "3" at bounding box center [1368, 631] width 19 height 19
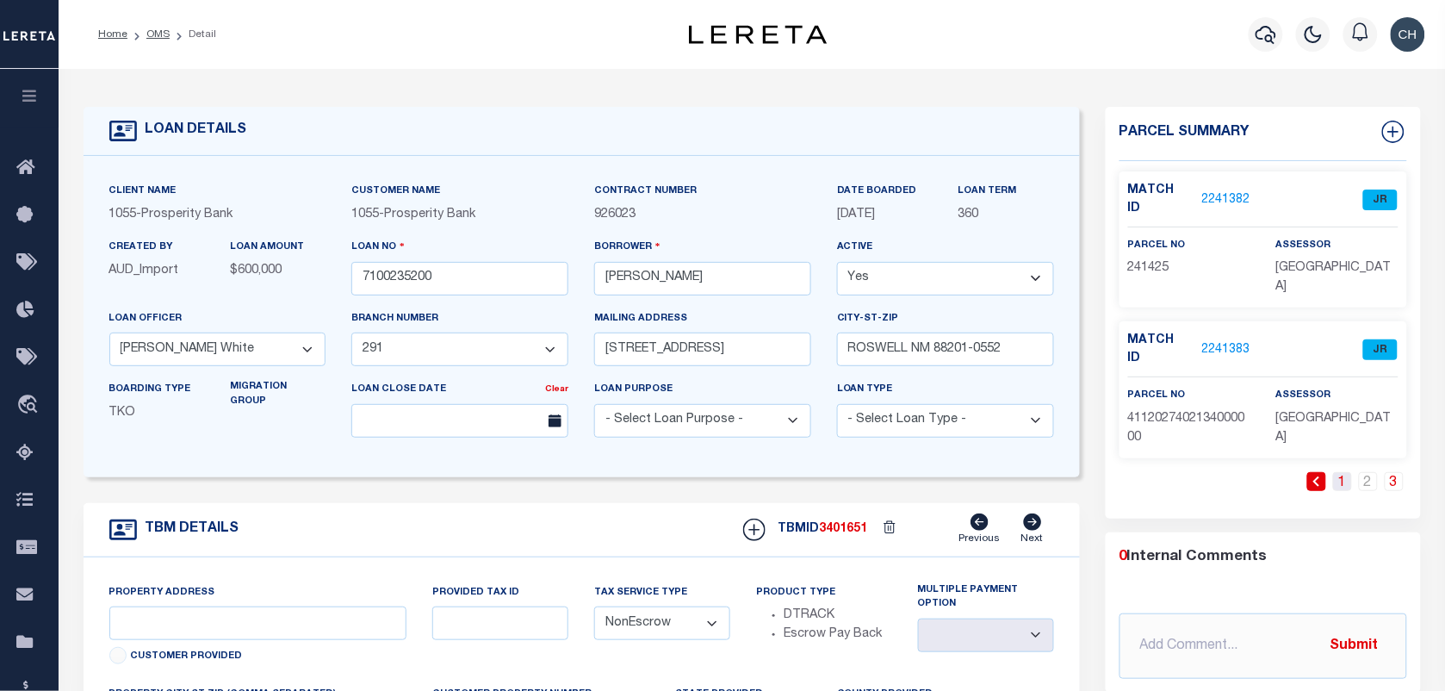
click at [1337, 472] on link "1" at bounding box center [1342, 481] width 19 height 19
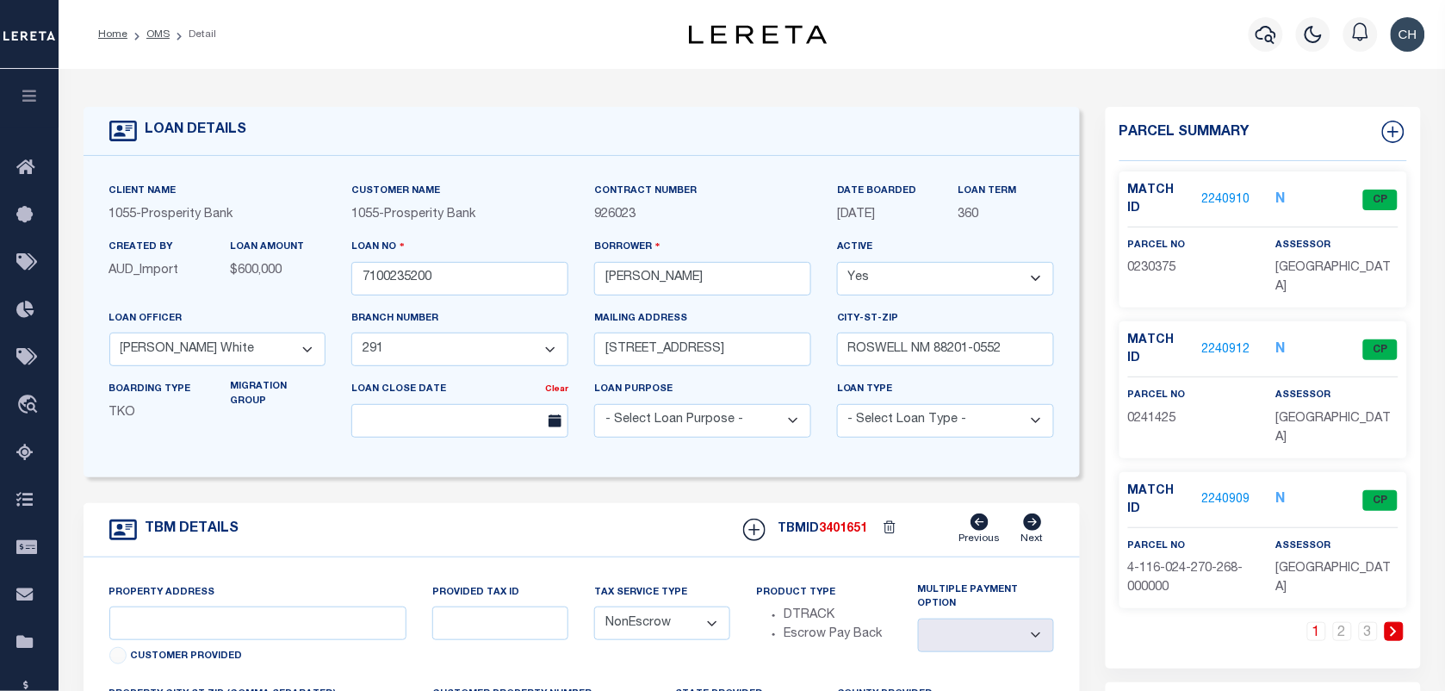
click at [1160, 381] on div "Match ID 2240912 N CP parcel no 0241425" at bounding box center [1263, 389] width 288 height 136
click at [1366, 622] on link "3" at bounding box center [1368, 631] width 19 height 19
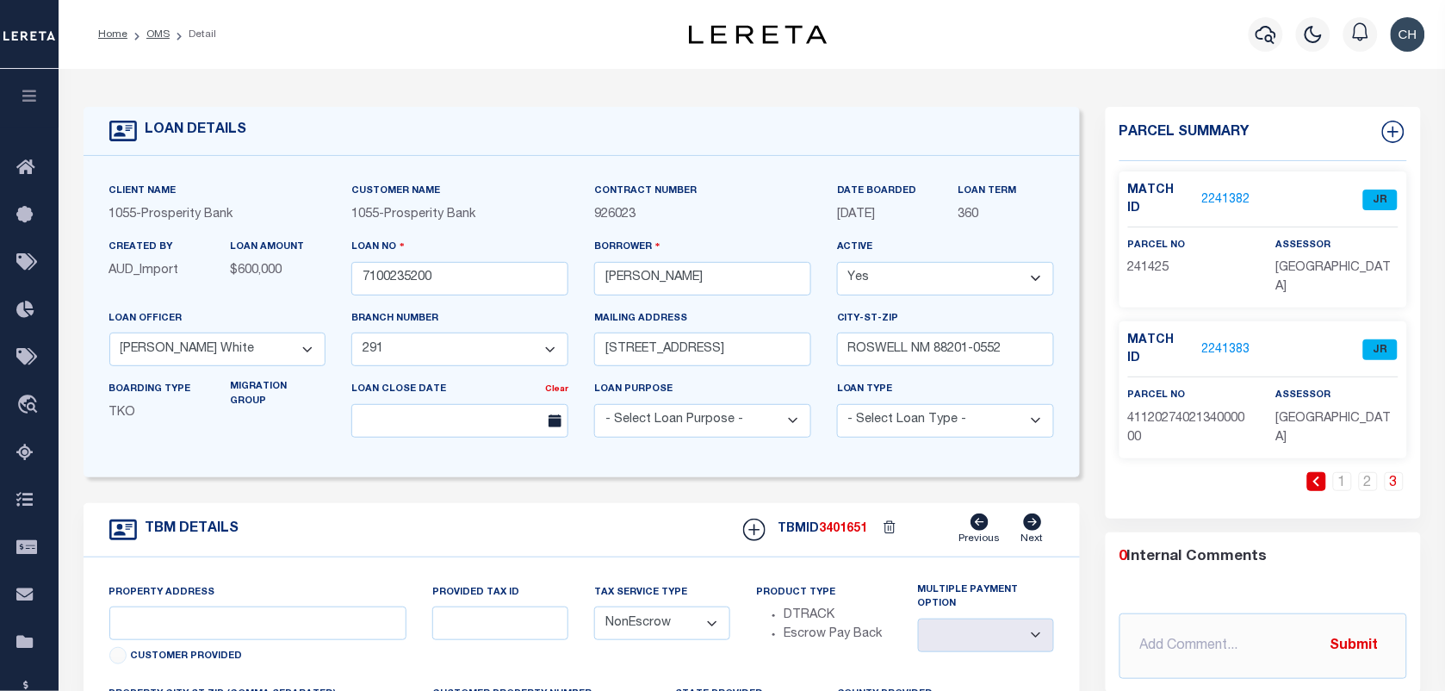
click at [1164, 262] on span "241425" at bounding box center [1148, 268] width 41 height 12
click at [1363, 472] on link "2" at bounding box center [1368, 481] width 19 height 19
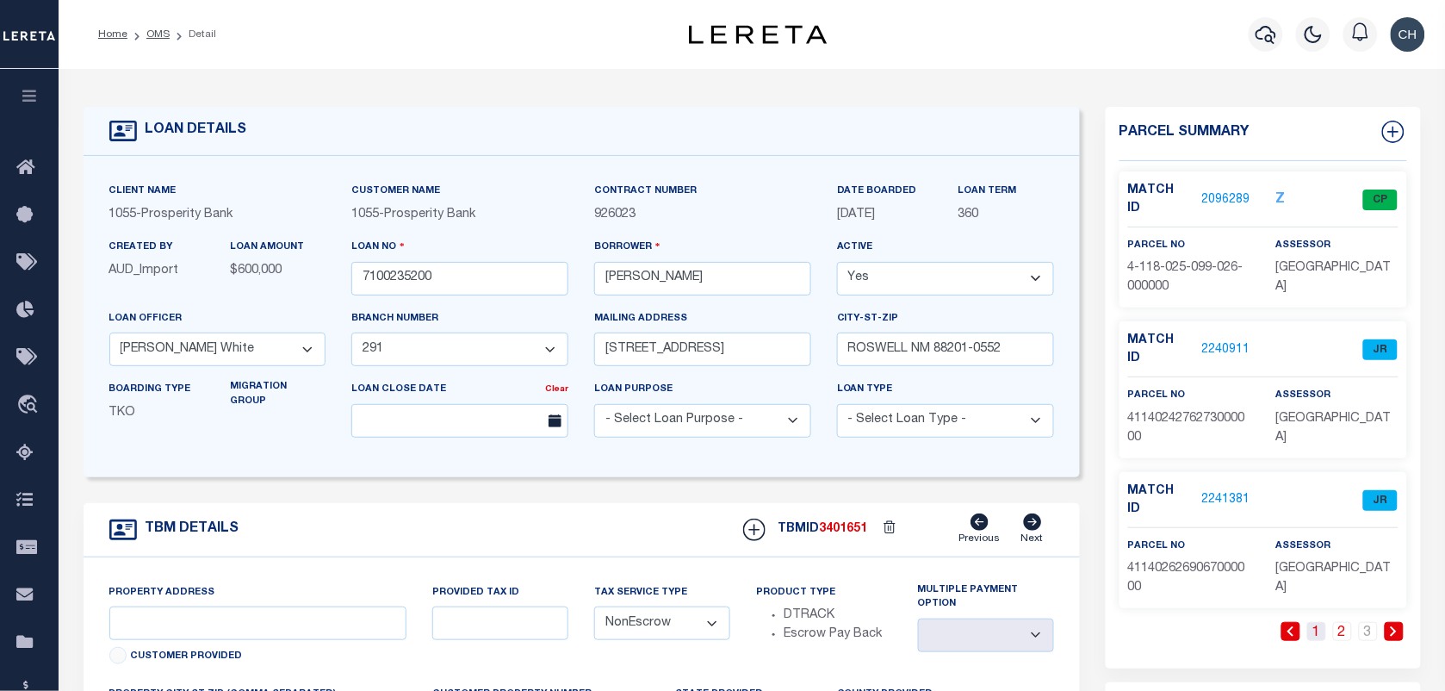
click at [1320, 622] on link "1" at bounding box center [1316, 631] width 19 height 19
click at [1344, 622] on link "2" at bounding box center [1342, 631] width 19 height 19
click at [1366, 622] on link "3" at bounding box center [1368, 631] width 19 height 19
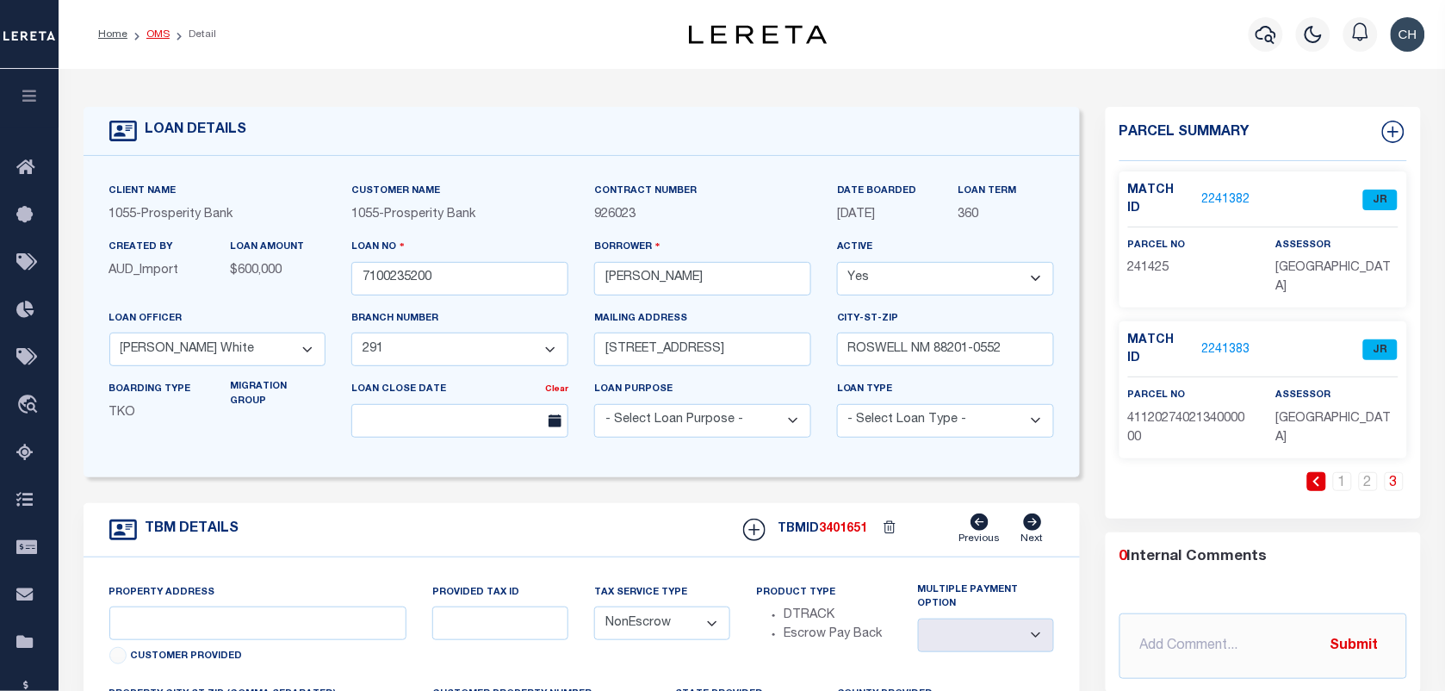
click at [161, 34] on link "OMS" at bounding box center [157, 34] width 23 height 10
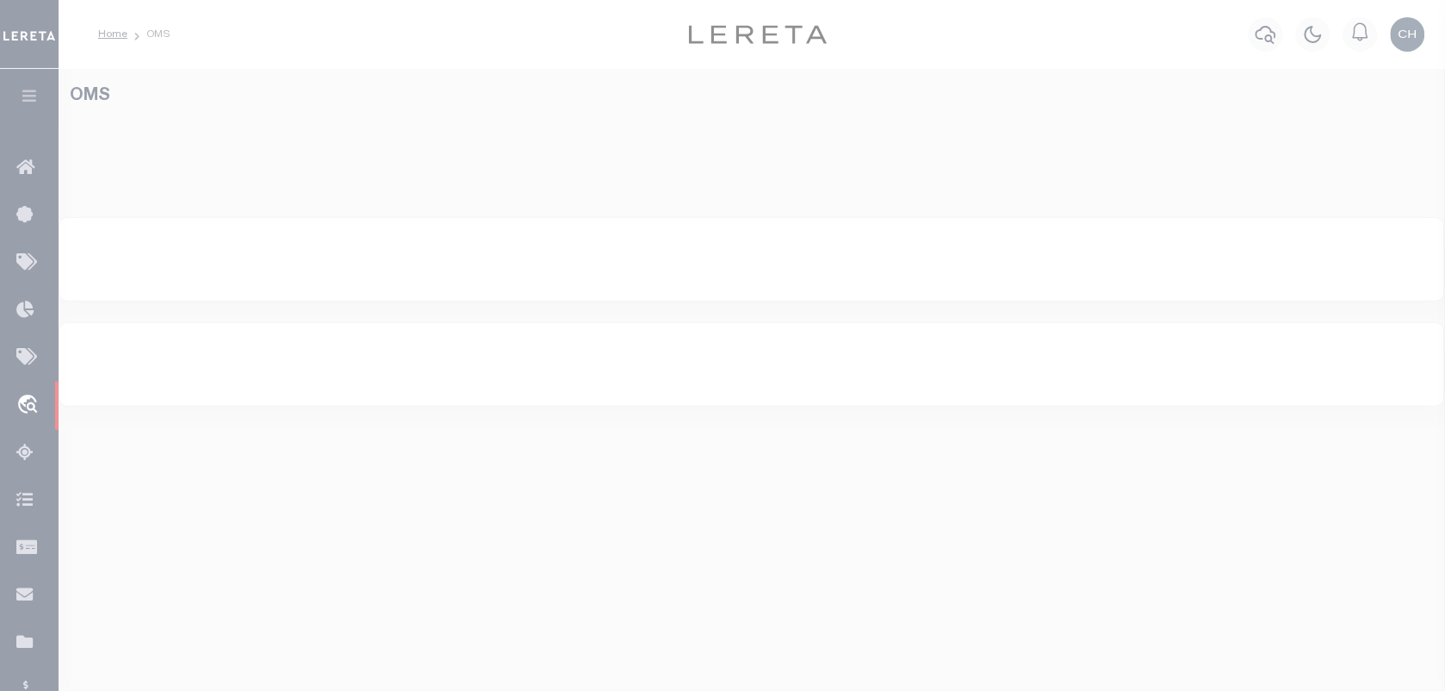
select select "200"
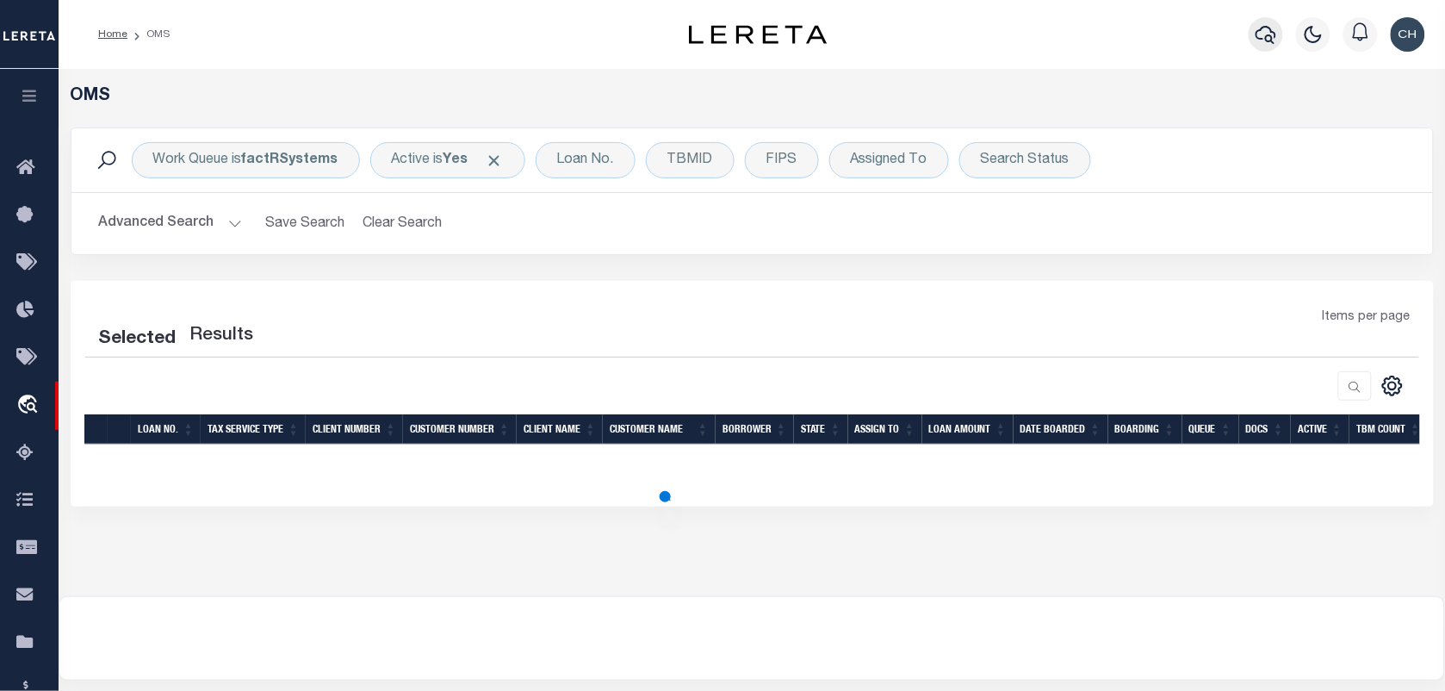
click at [1259, 34] on icon "button" at bounding box center [1265, 34] width 21 height 21
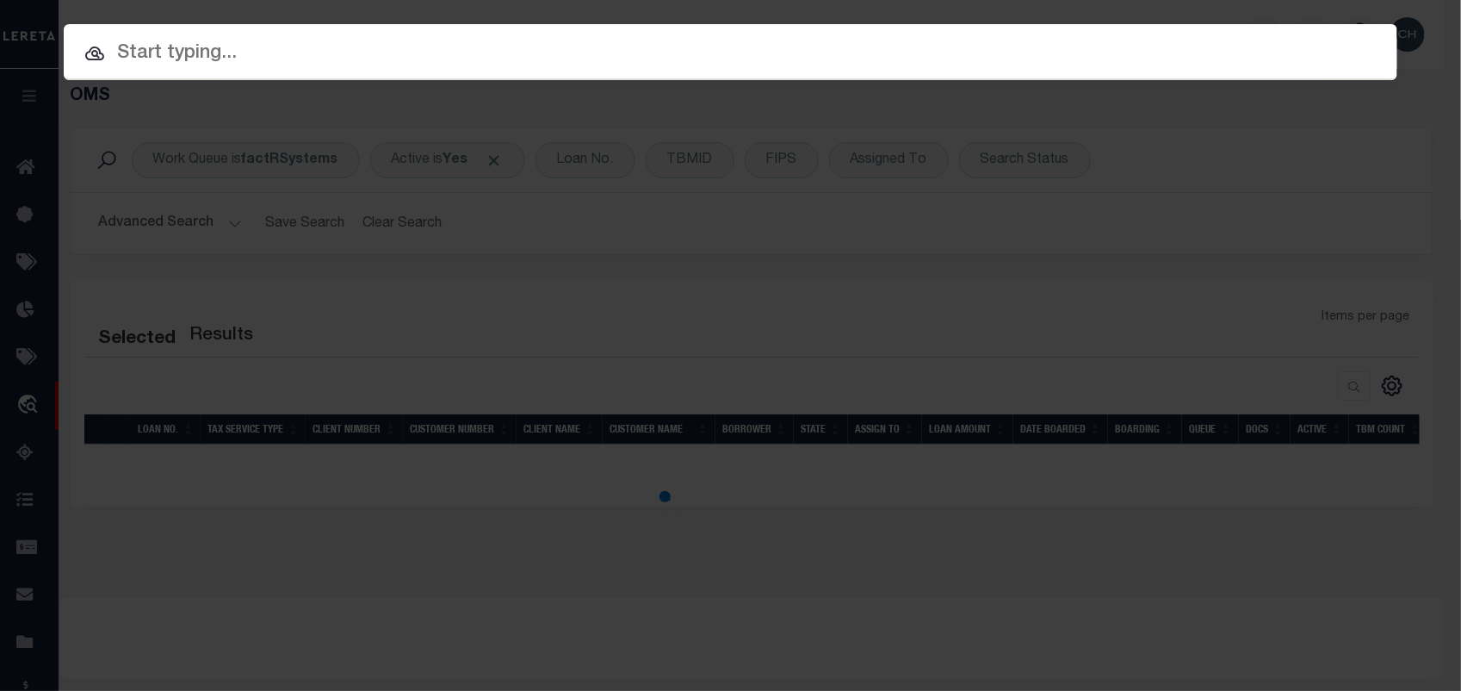
paste input "10022378"
type input "10022378"
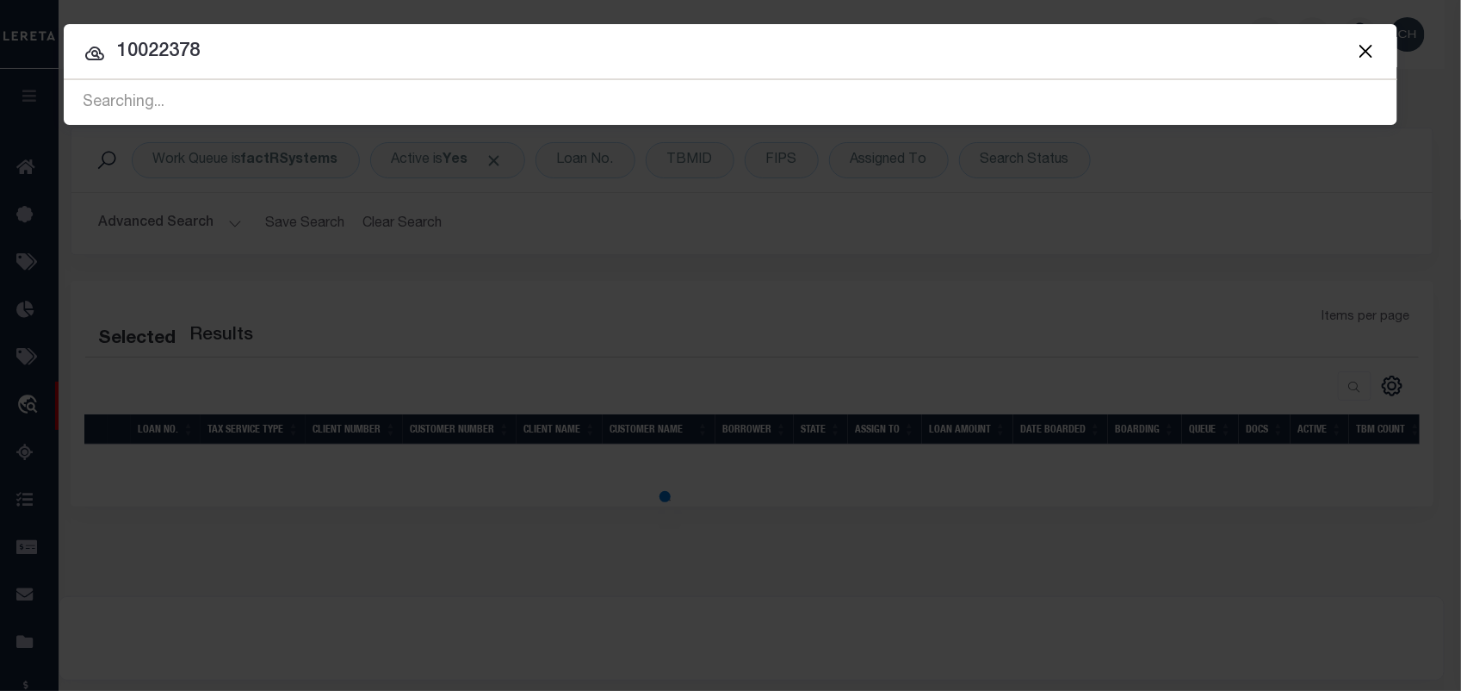
select select "200"
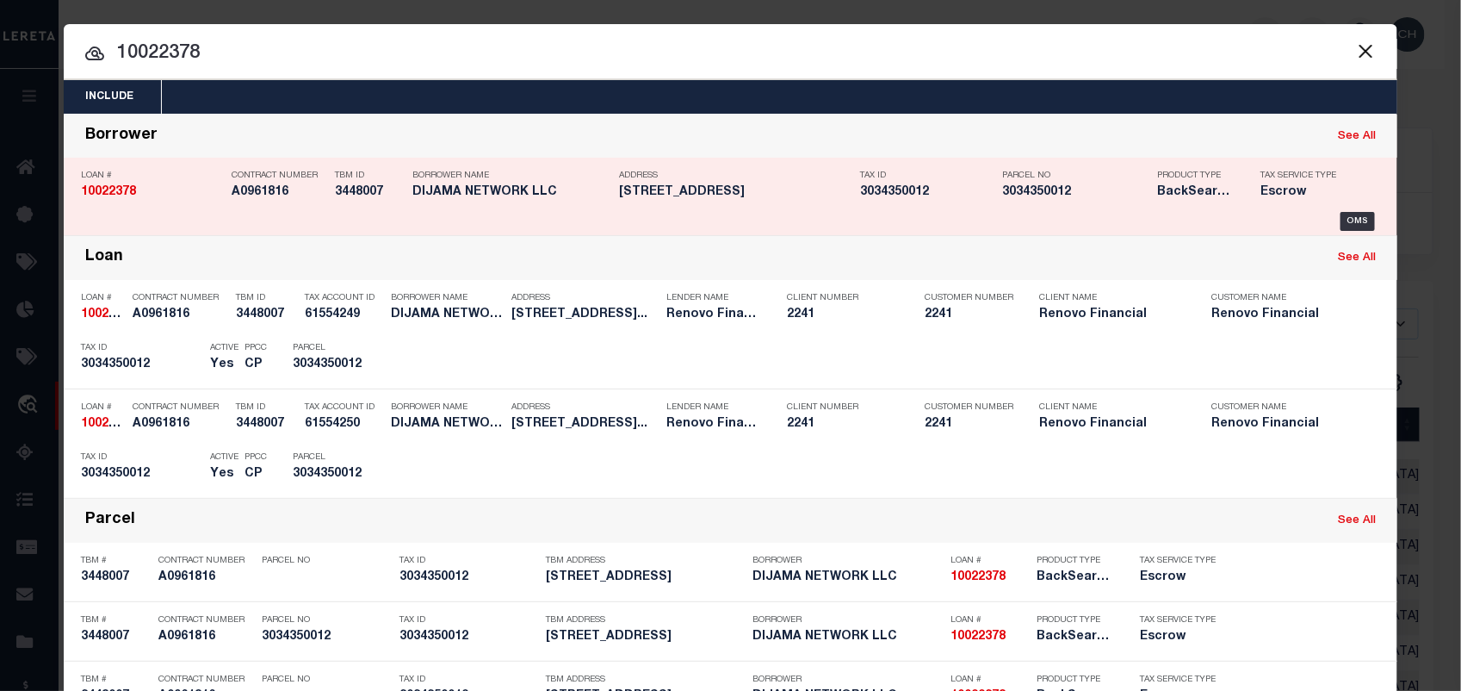
click at [1339, 209] on div "Tax Service Type Escrow" at bounding box center [1304, 187] width 112 height 50
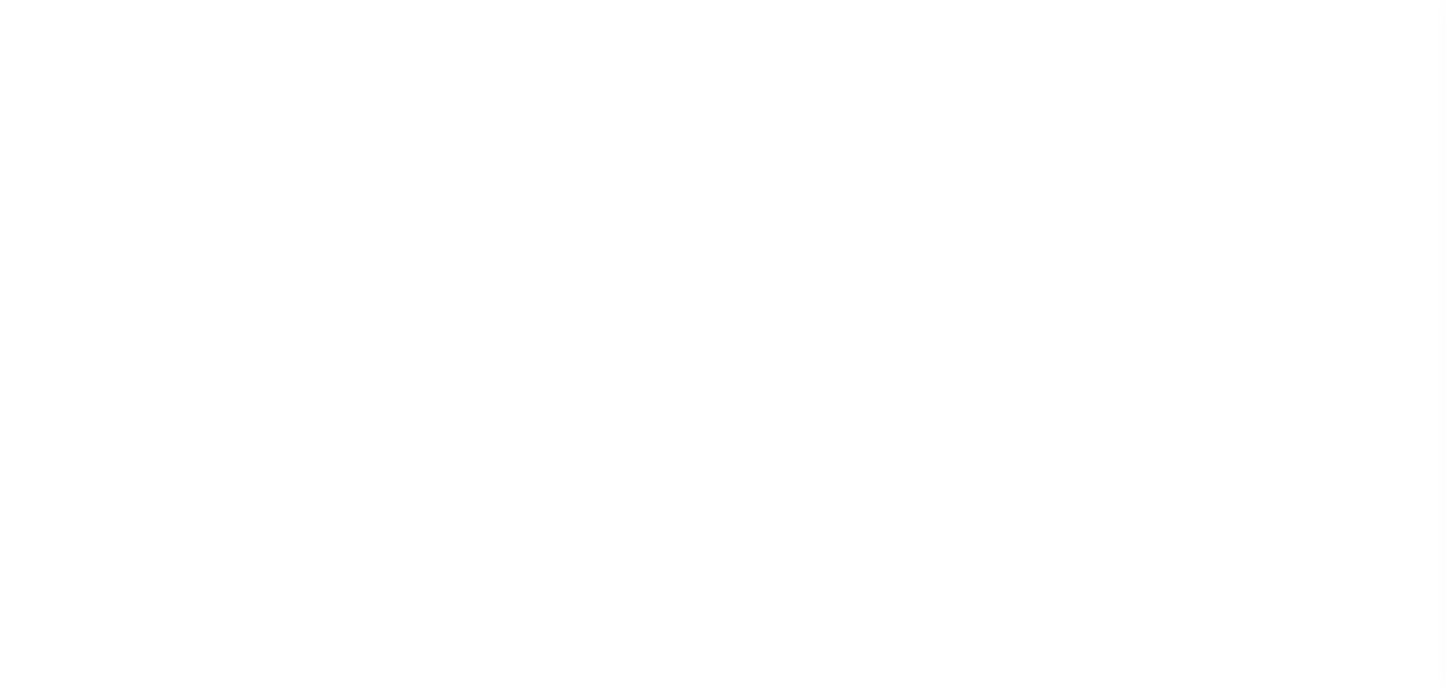
select select "400"
select select "Escrow"
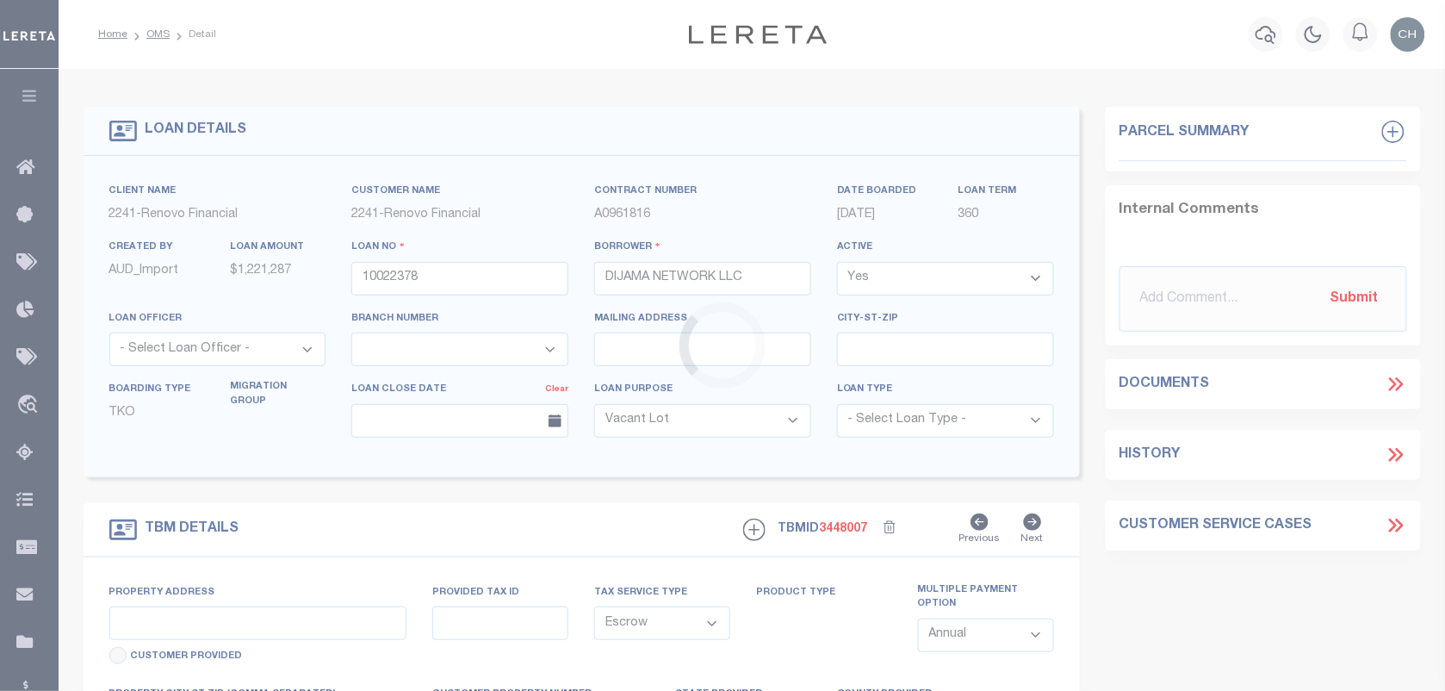
select select "25067"
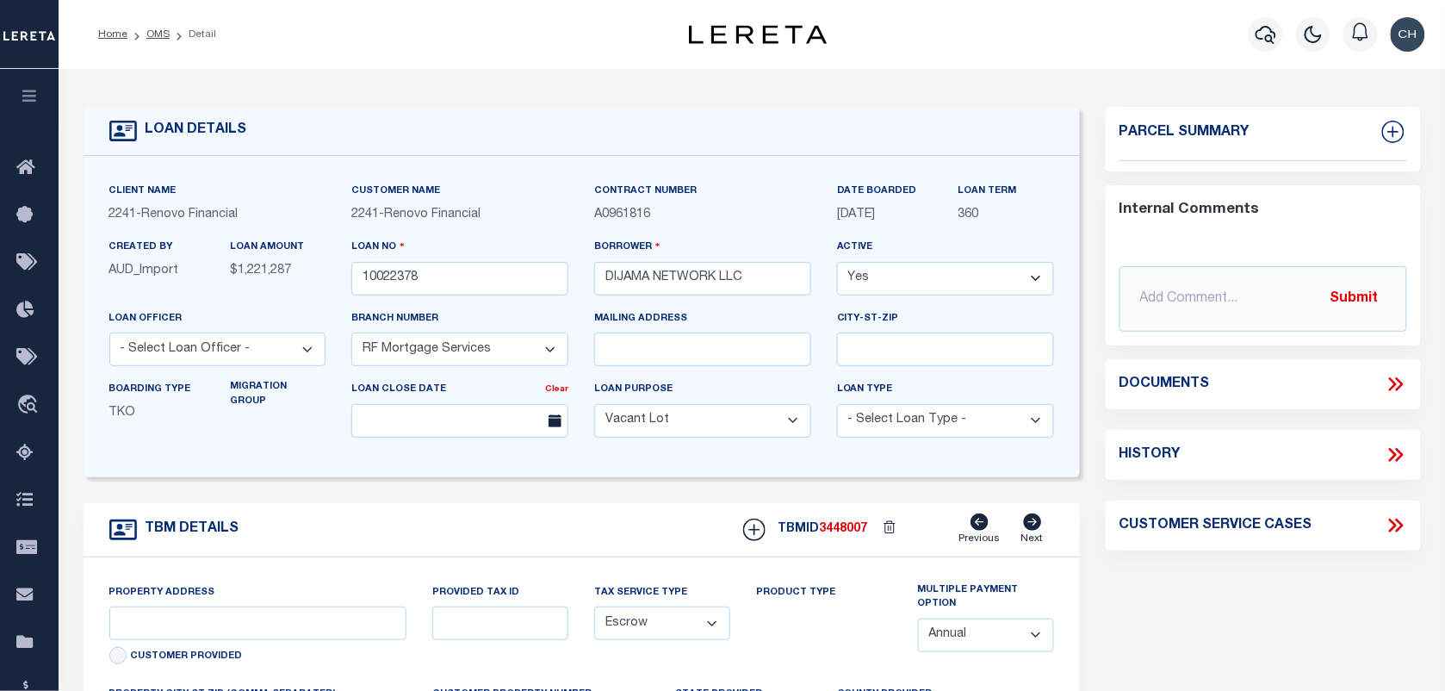
type input "1198 Decatur Street"
type input "Brooklyn, NY 11207"
type input "a0kUS00000Bopoz"
type input "NY"
select select
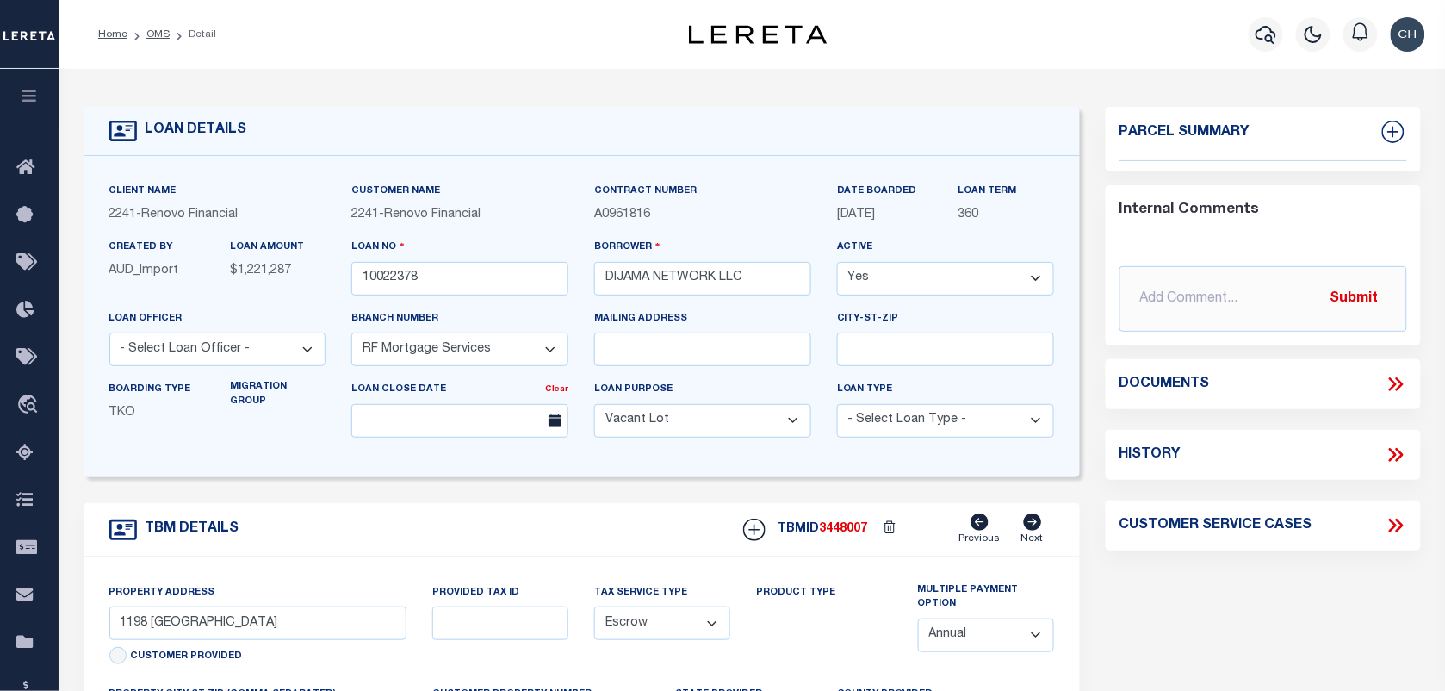
select select "4"
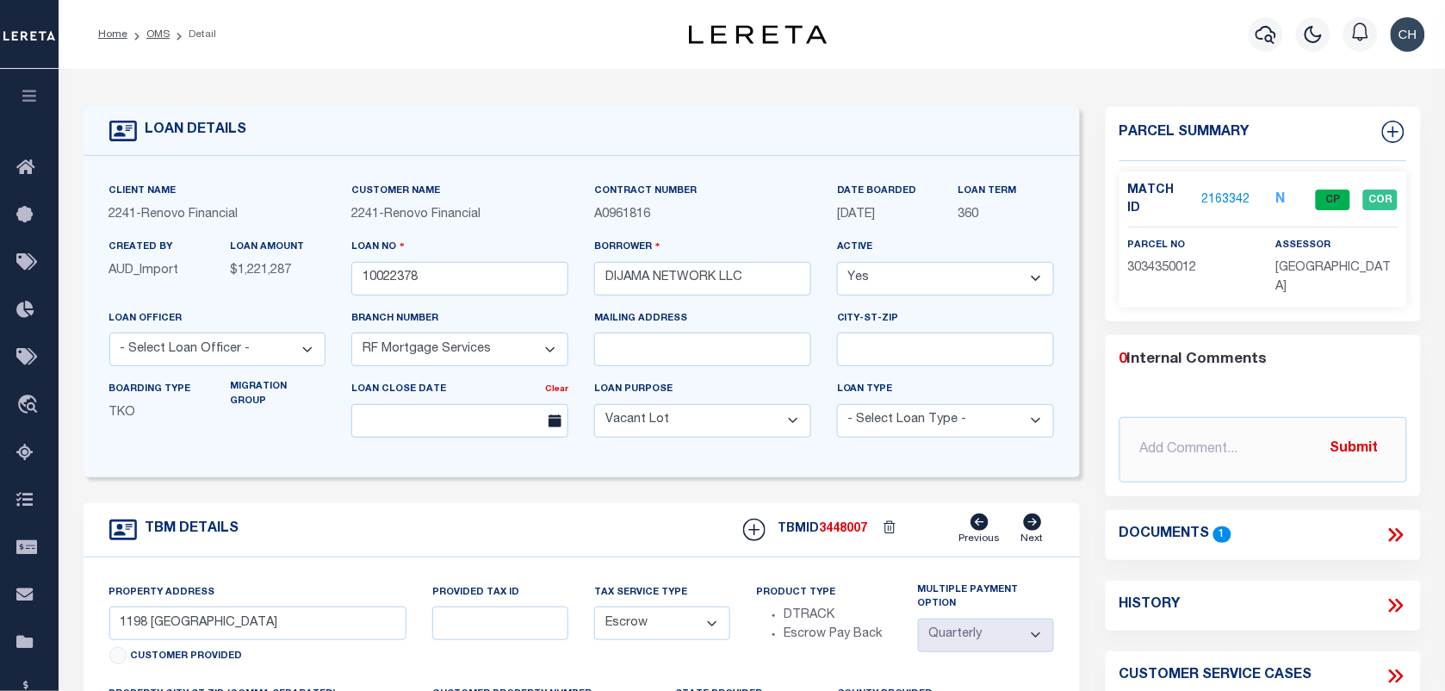
click at [1309, 263] on div "Match ID 2163342 N CP COR parcel no assessor" at bounding box center [1263, 239] width 288 height 136
copy div "KINGS COUNTY"
click at [161, 36] on link "OMS" at bounding box center [157, 34] width 23 height 10
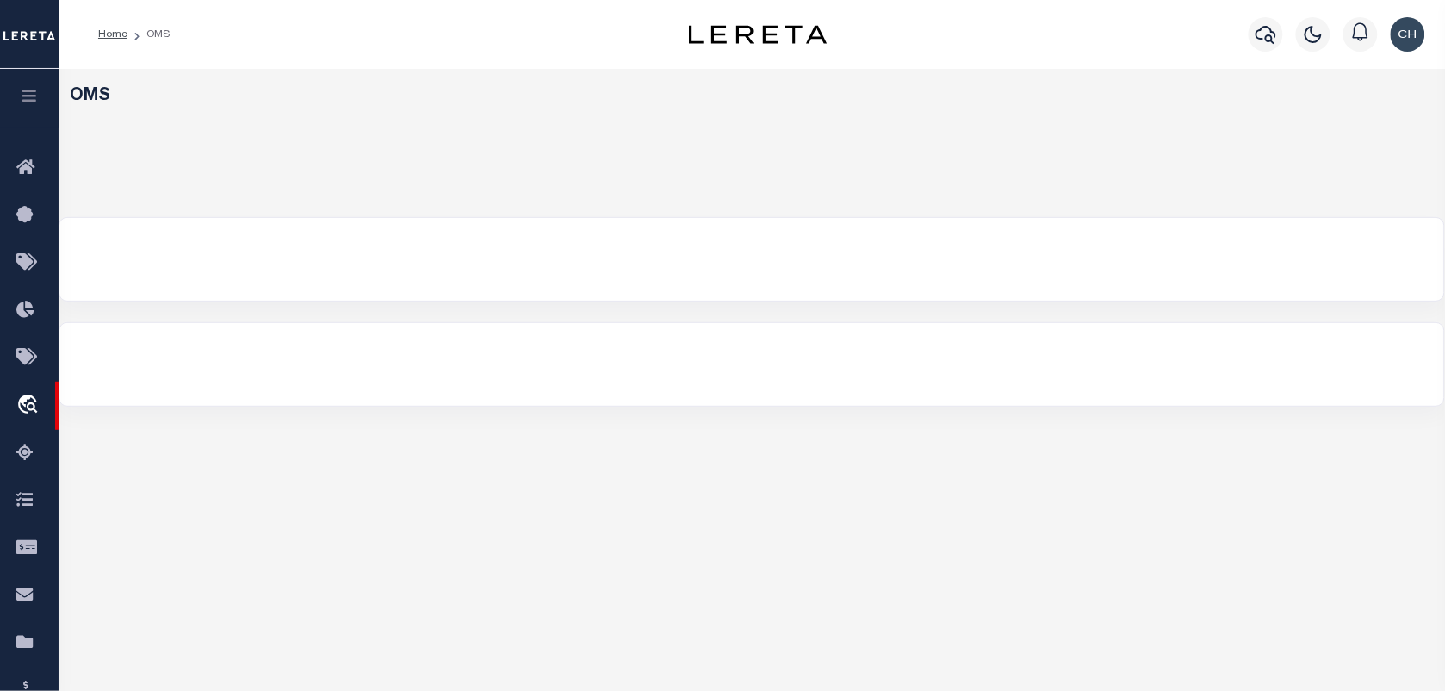
select select "200"
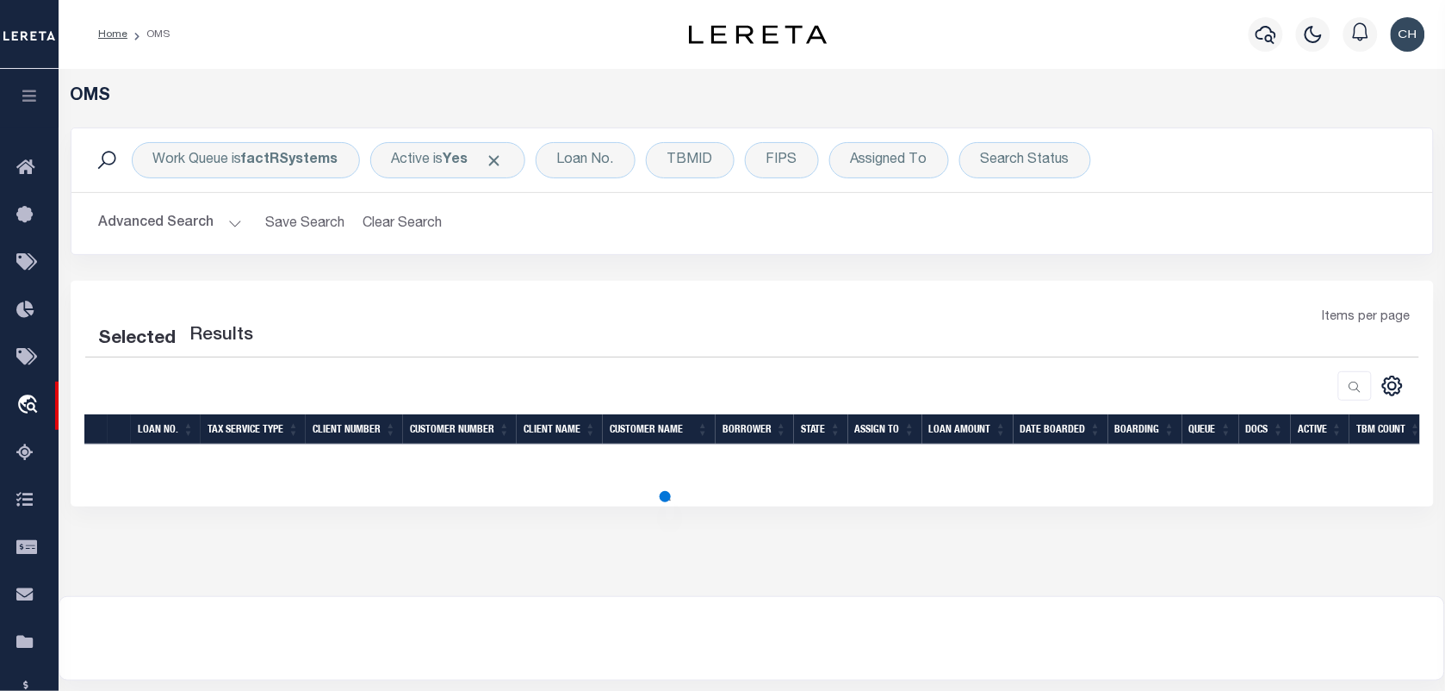
click at [1402, 40] on img "button" at bounding box center [1408, 34] width 34 height 34
